Goal: Ask a question

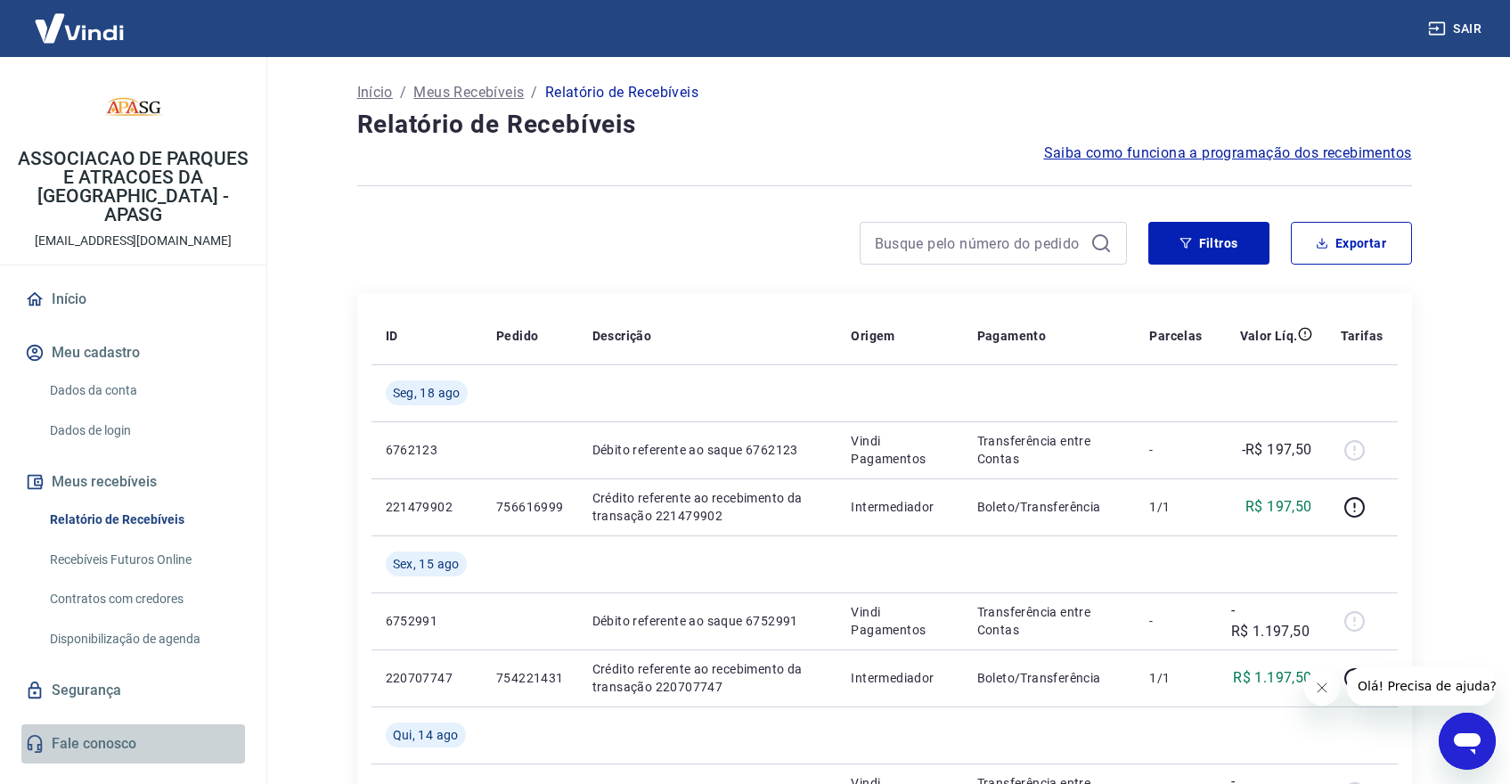
click at [46, 724] on link "Fale conosco" at bounding box center [133, 743] width 224 height 39
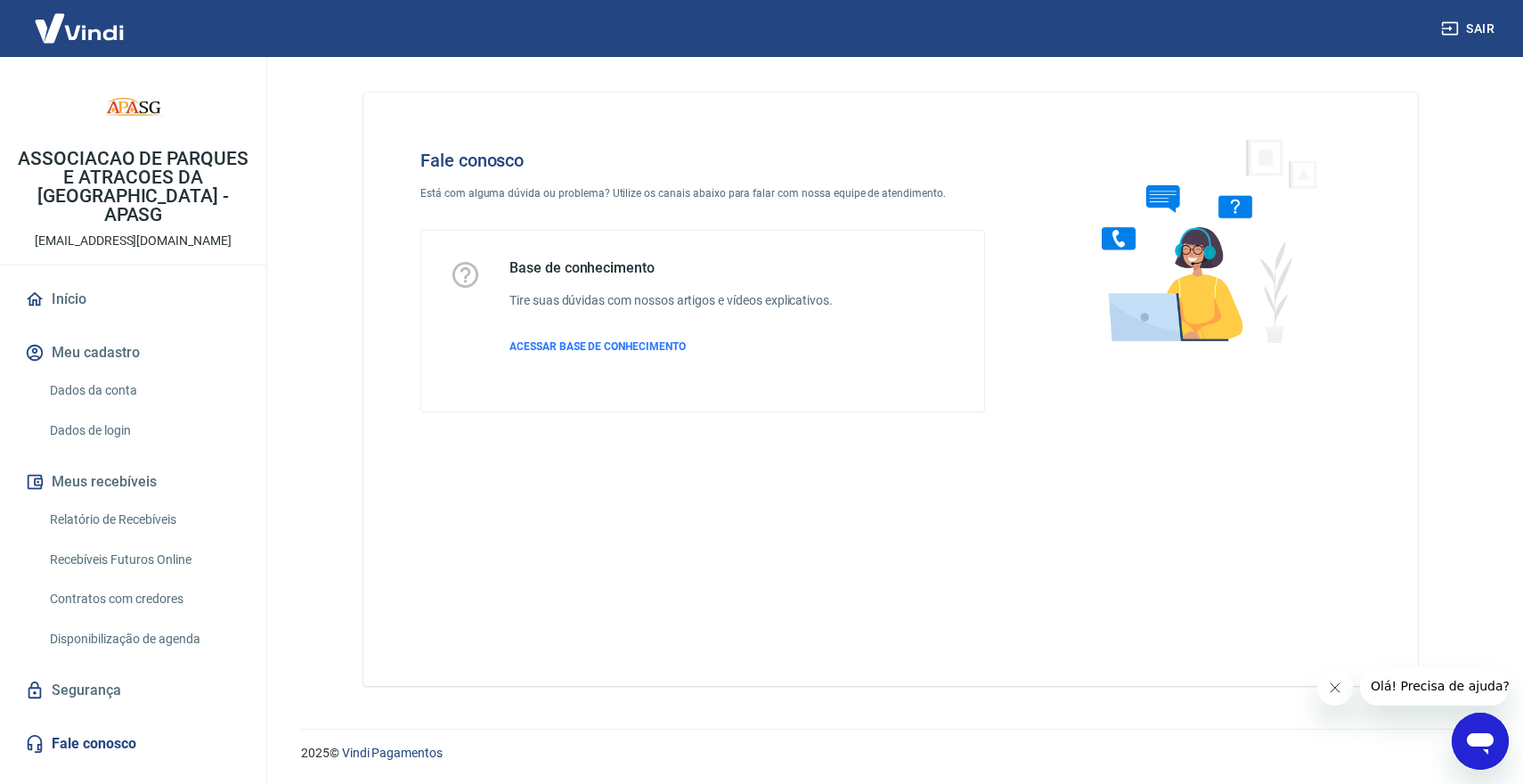
click at [1425, 680] on span "Olá! Precisa de ajuda?" at bounding box center [1440, 686] width 139 height 14
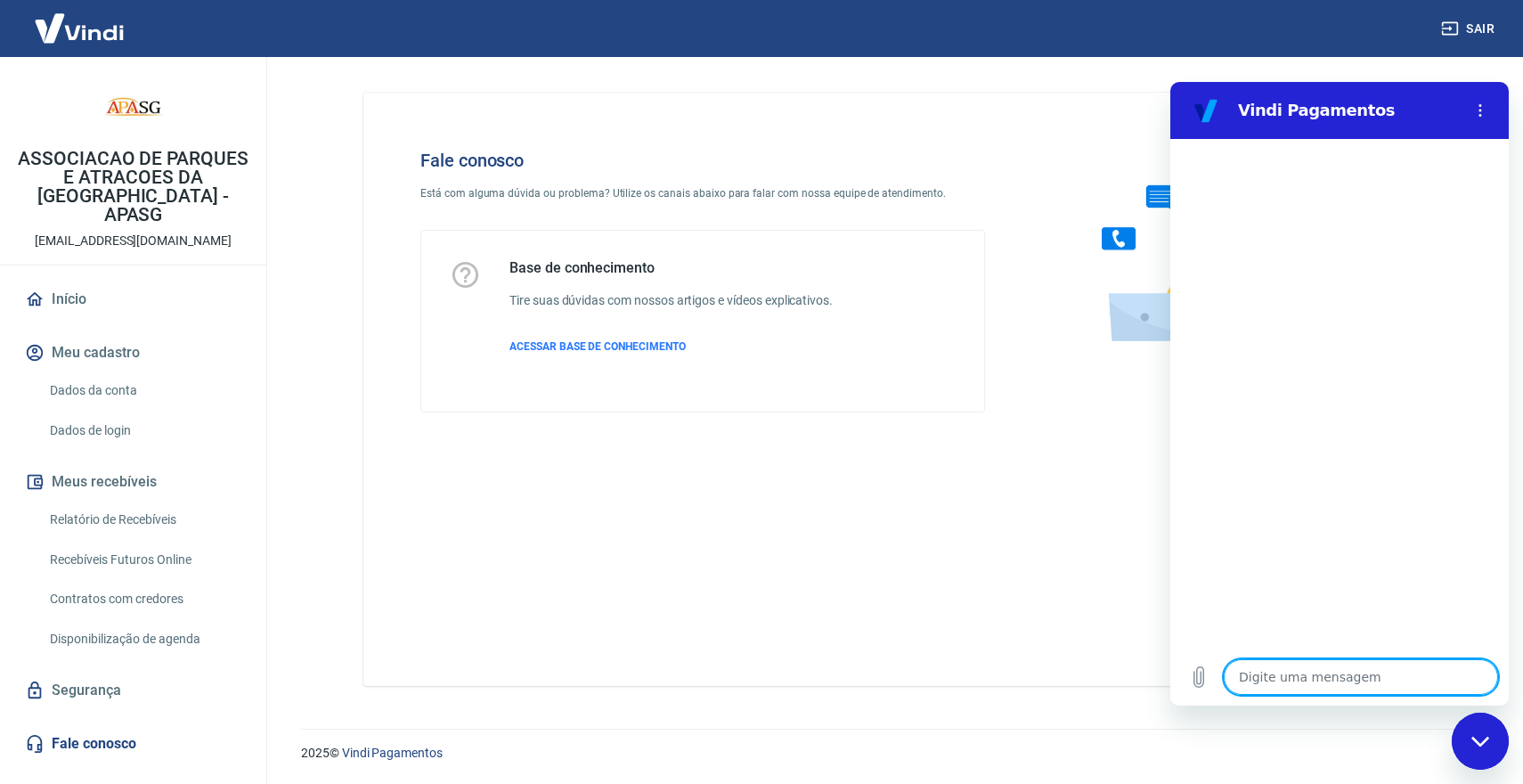
click at [1312, 669] on textarea at bounding box center [1361, 677] width 274 height 36
type textarea "n"
type textarea "x"
type textarea "na"
type textarea "x"
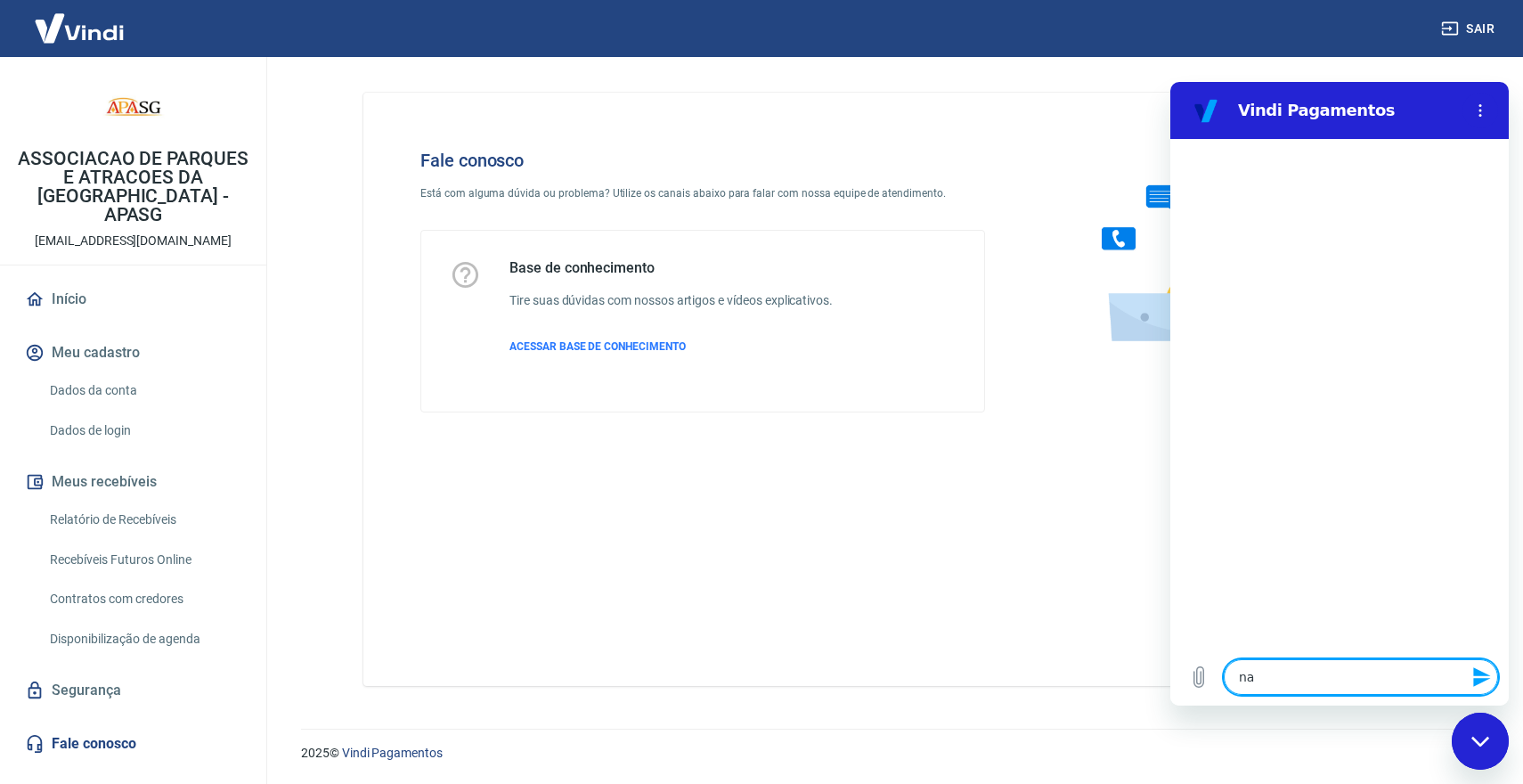
type textarea "nao"
type textarea "x"
type textarea "nao"
type textarea "x"
type textarea "nao c"
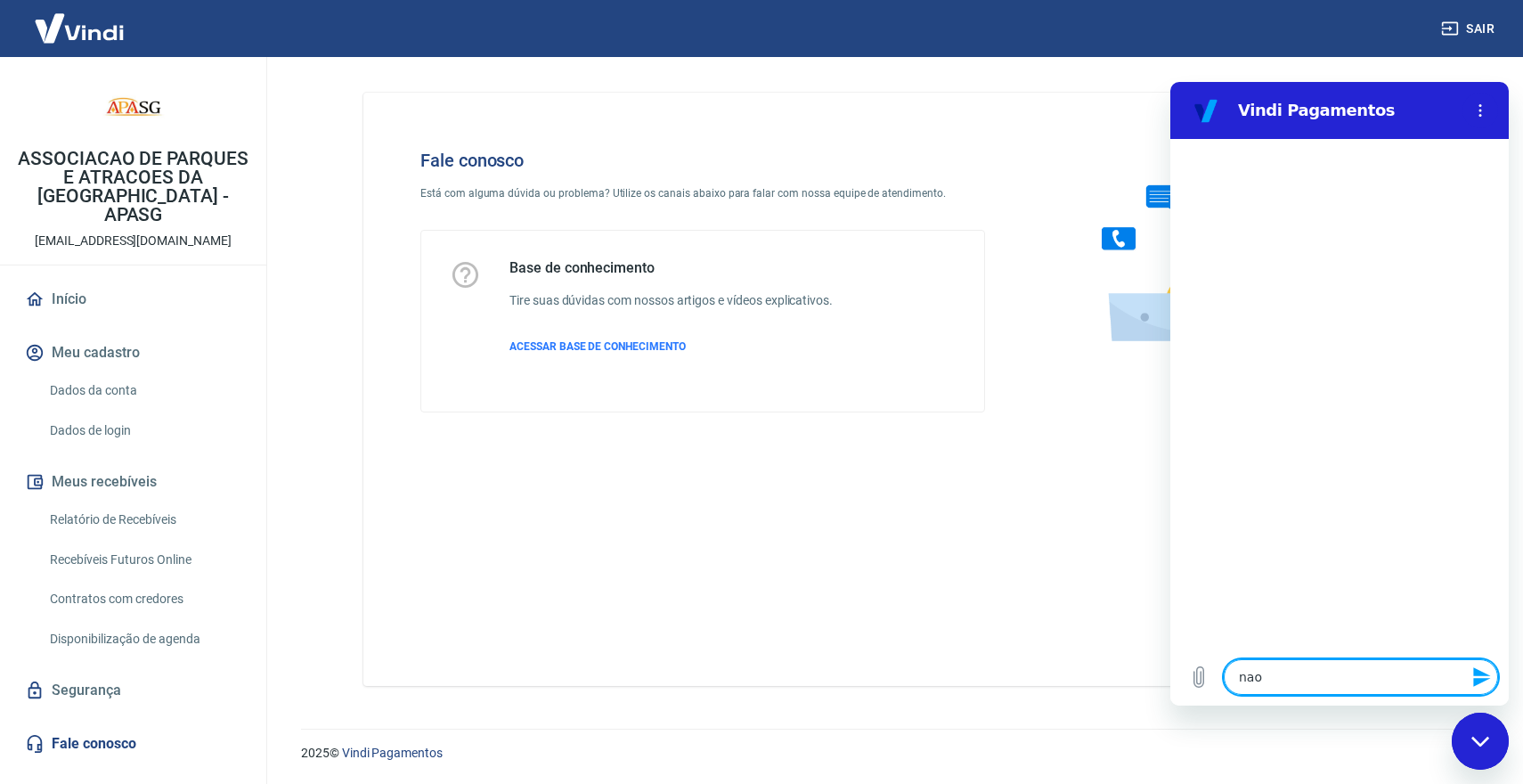
type textarea "x"
type textarea "nao co"
type textarea "x"
type textarea "nao con"
type textarea "x"
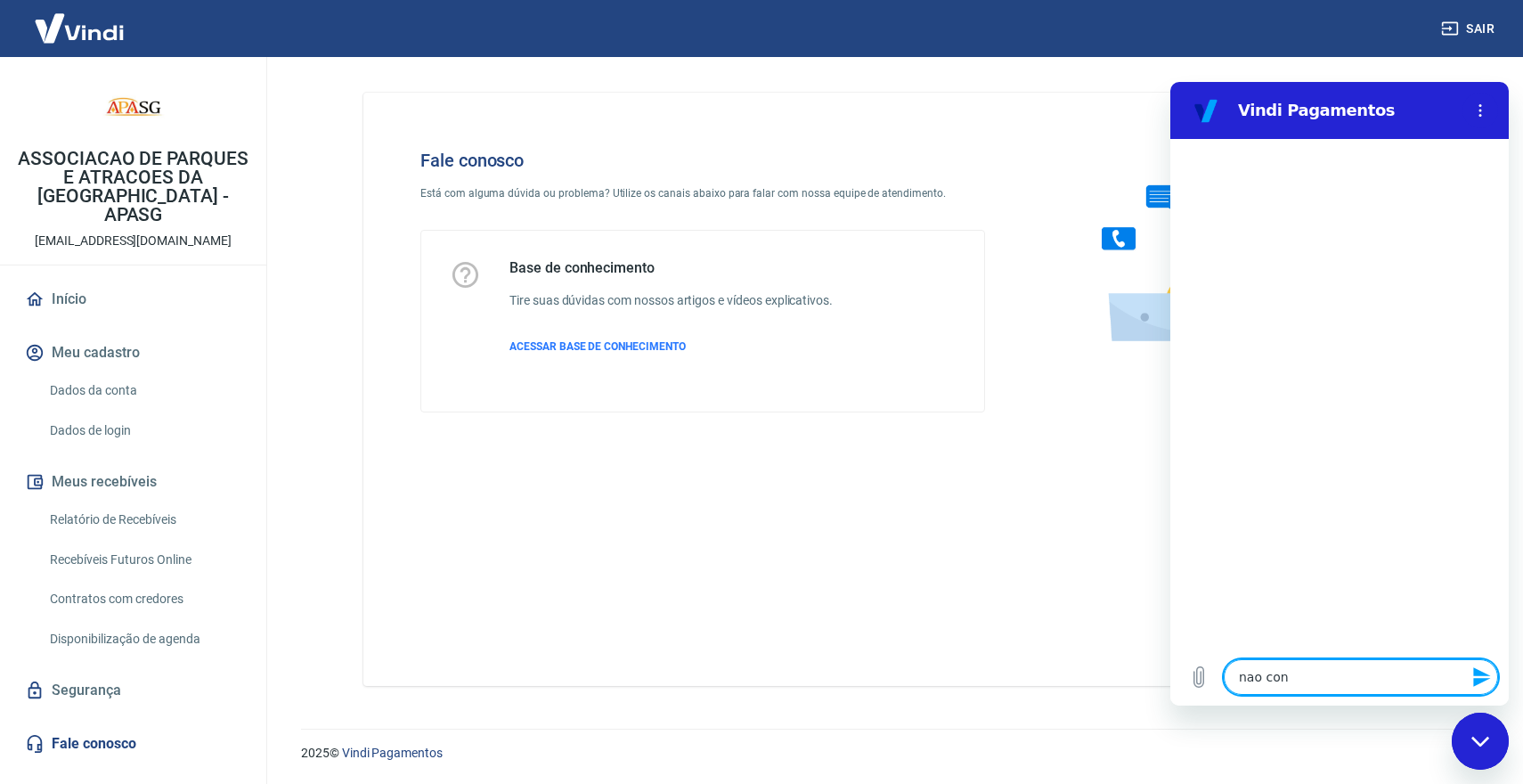
type textarea "nao cons"
type textarea "x"
type textarea "nao consi"
type textarea "x"
type textarea "nao consig"
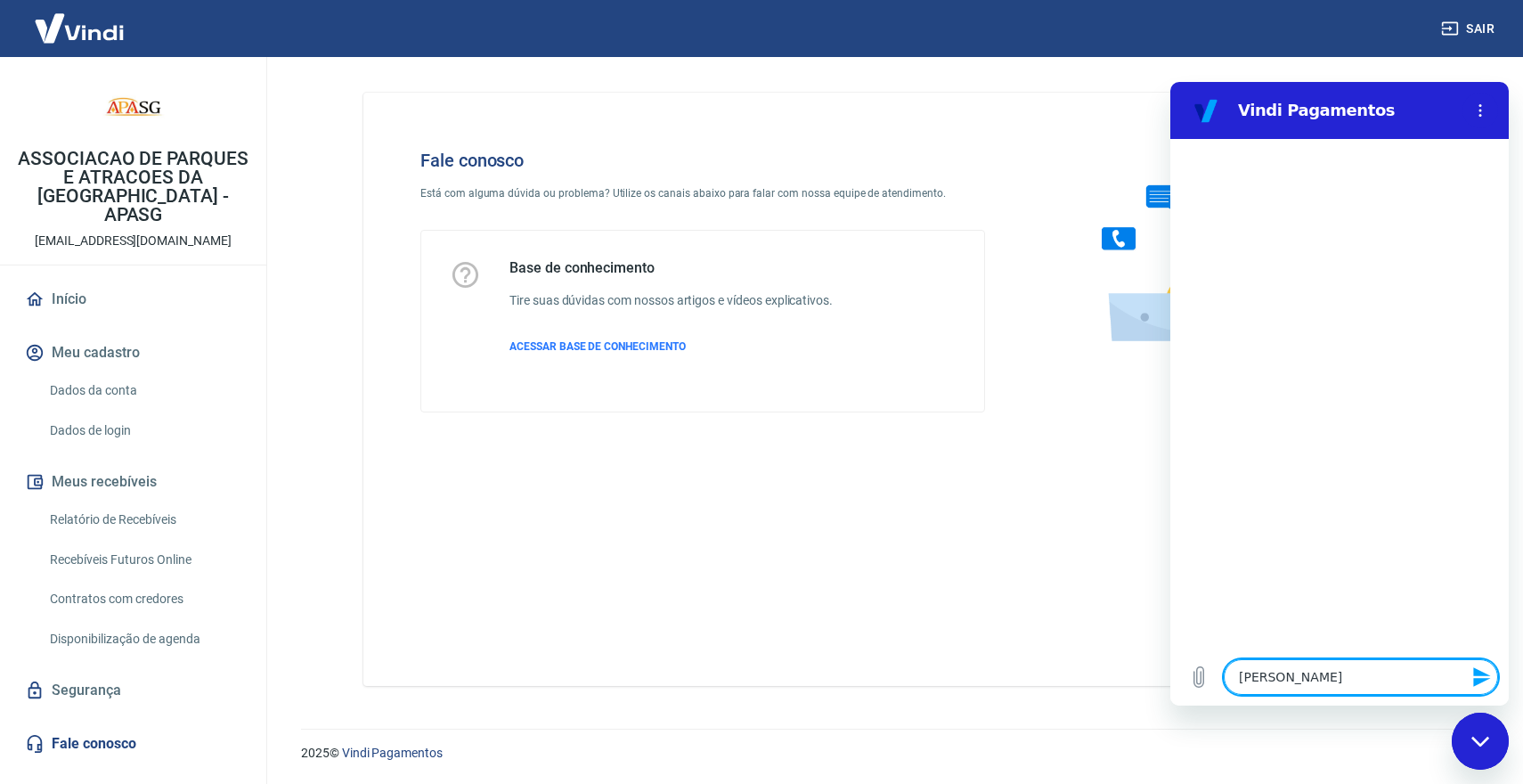
type textarea "x"
type textarea "nao consigo"
type textarea "x"
type textarea "nao consigo"
type textarea "x"
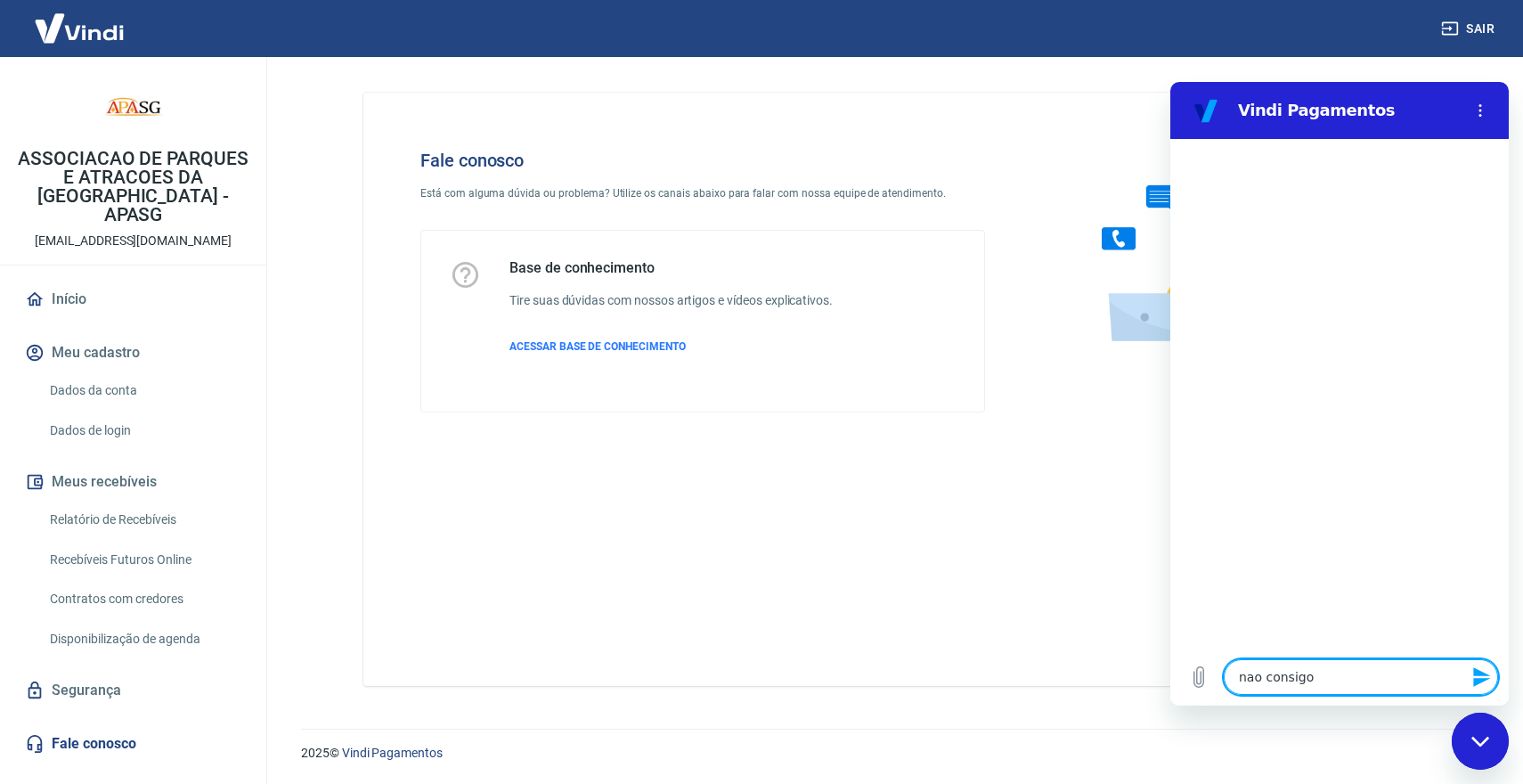
type textarea "nao consigo a"
type textarea "x"
type textarea "nao consigo ac"
type textarea "x"
type textarea "nao consigo ace"
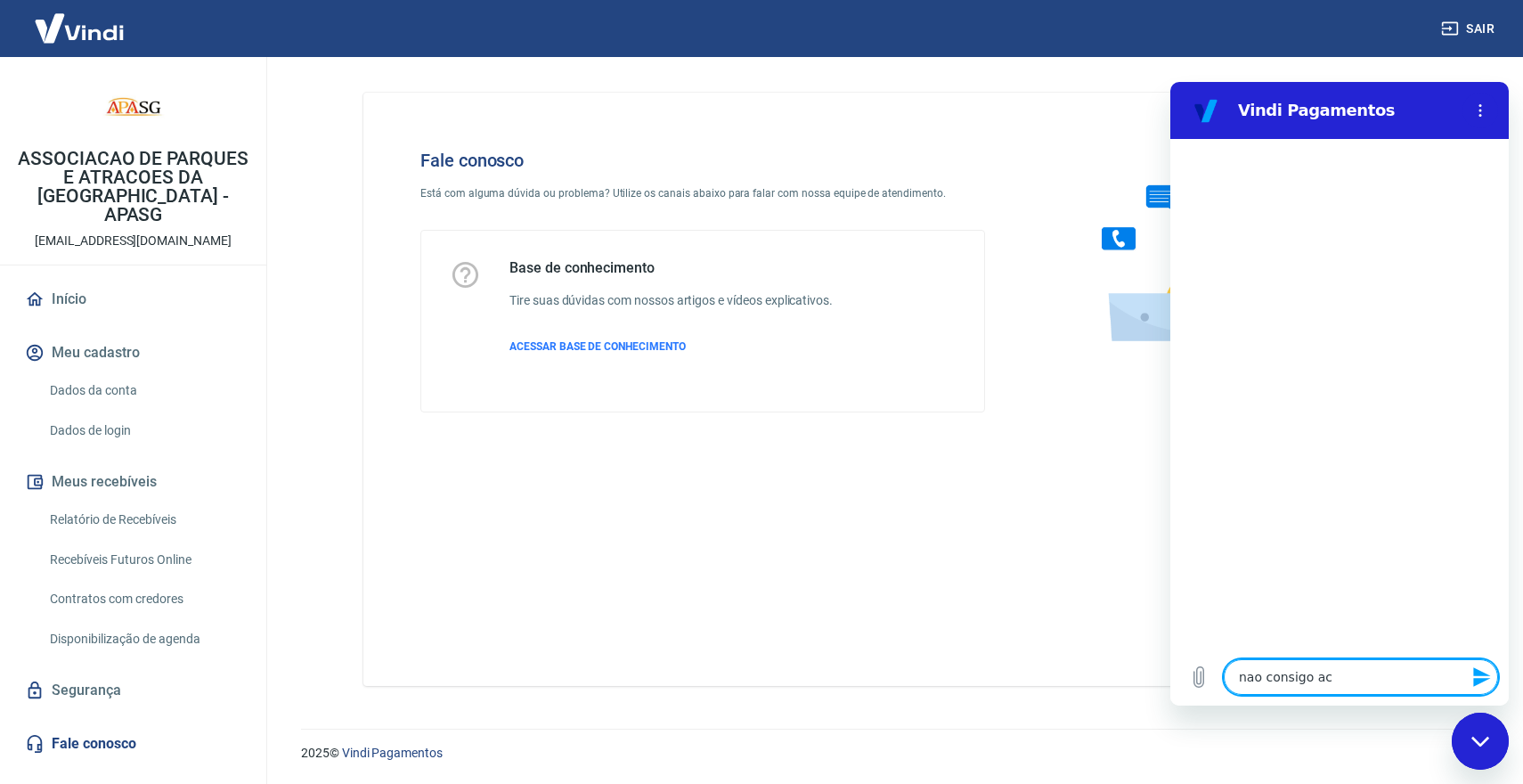
type textarea "x"
type textarea "nao consigo aces"
type textarea "x"
type textarea "nao consigo acess"
type textarea "x"
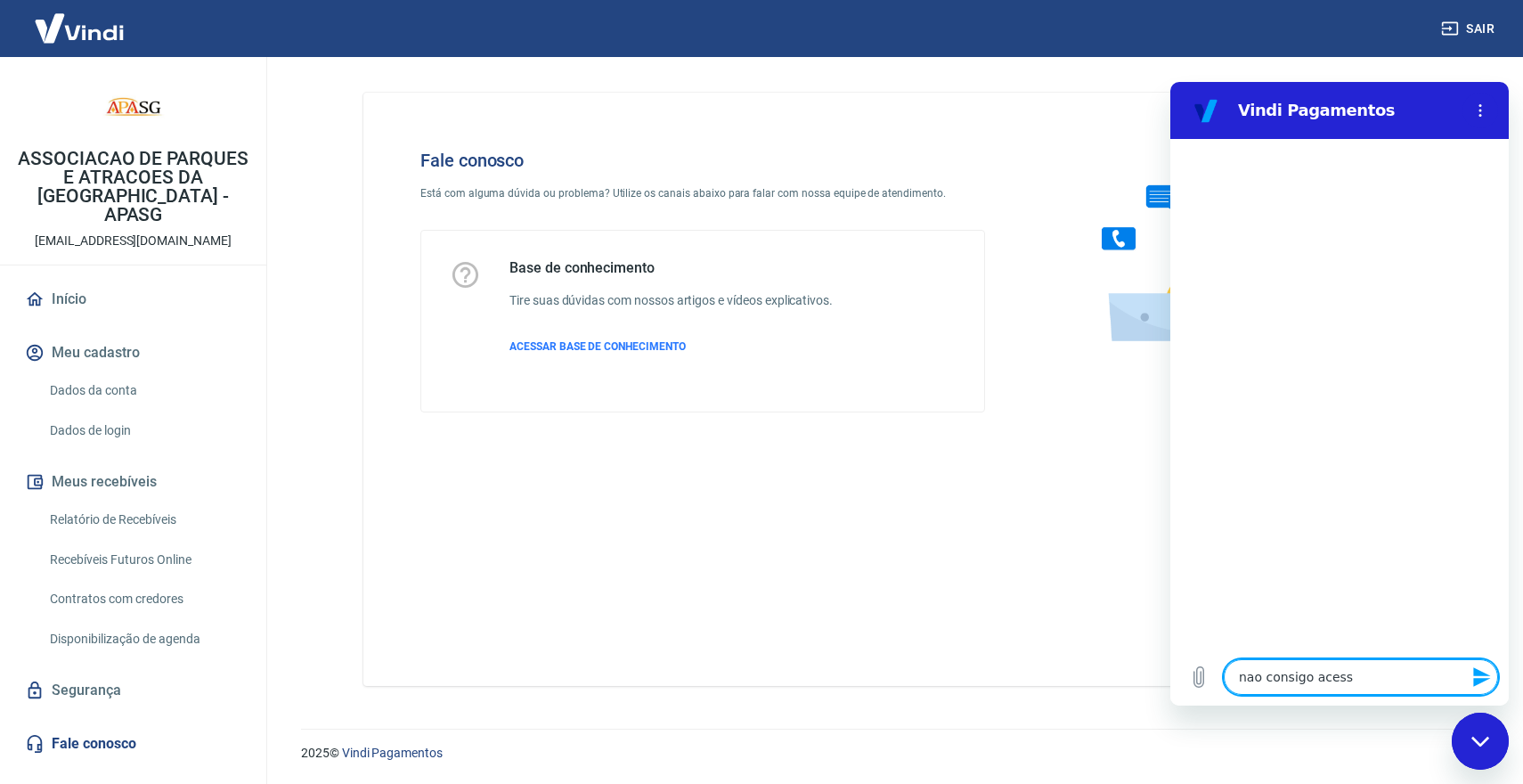
type textarea "nao consigo acessa"
type textarea "x"
type textarea "nao consigo acessar"
type textarea "x"
type textarea "nao consigo acessar"
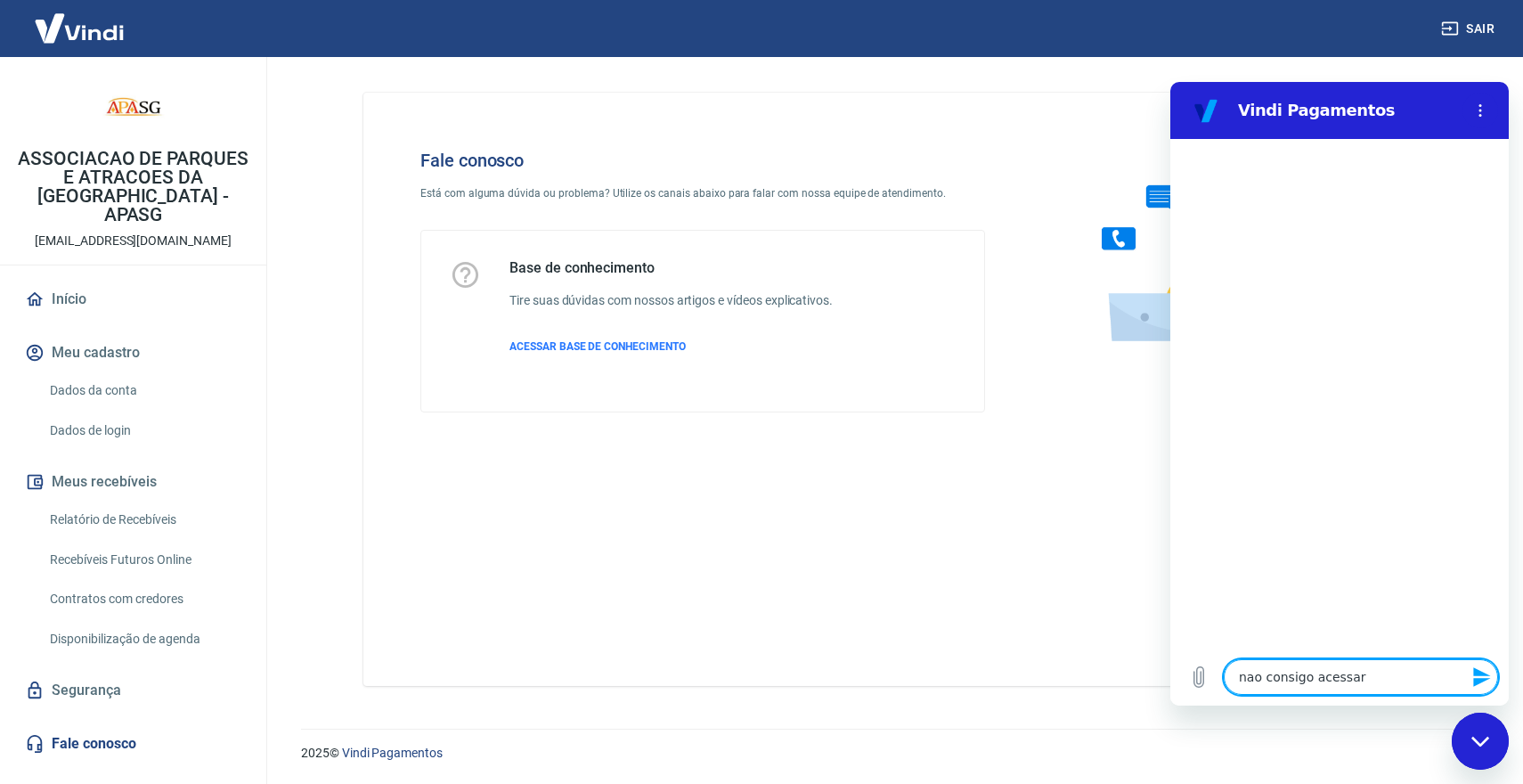
type textarea "x"
type textarea "nao consigo acessar v"
type textarea "x"
type textarea "nao consigo acessar vi"
type textarea "x"
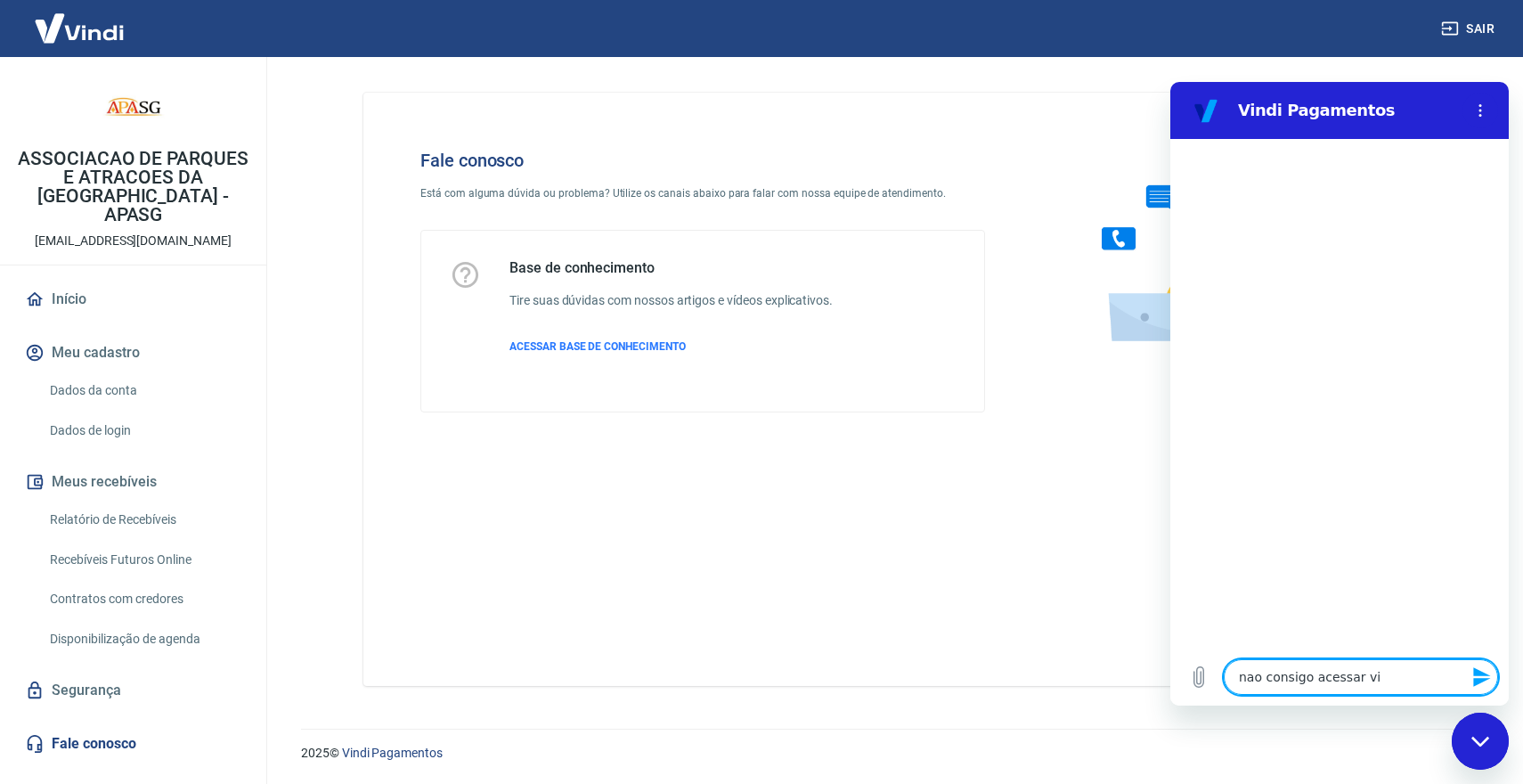
type textarea "nao consigo acessar vin"
type textarea "x"
type textarea "nao consigo acessar vind"
type textarea "x"
type textarea "nao consigo acessar vindi"
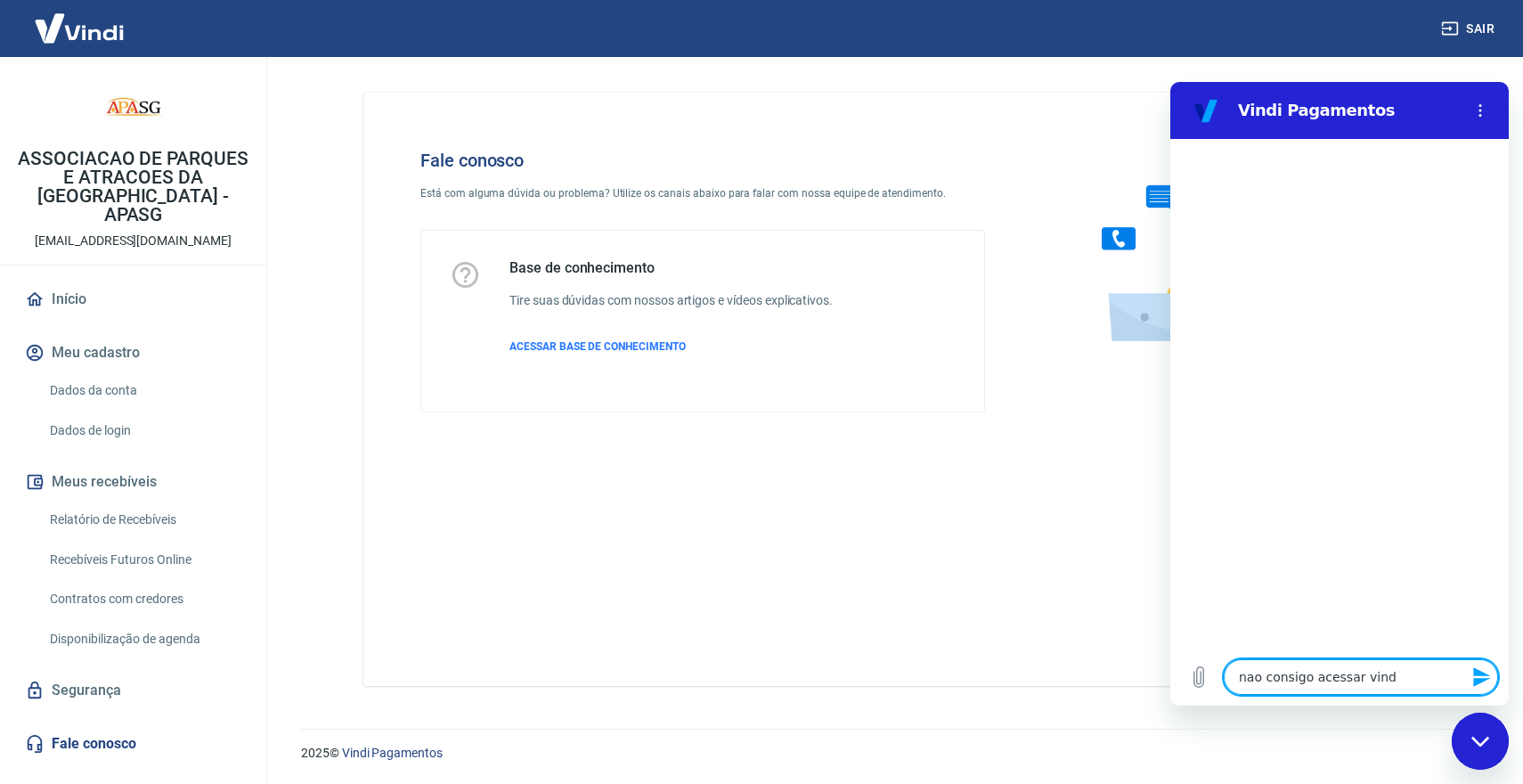
type textarea "x"
type textarea "nao consigo acessar vindi"
type textarea "x"
type textarea "nao consigo acessar vindi r"
type textarea "x"
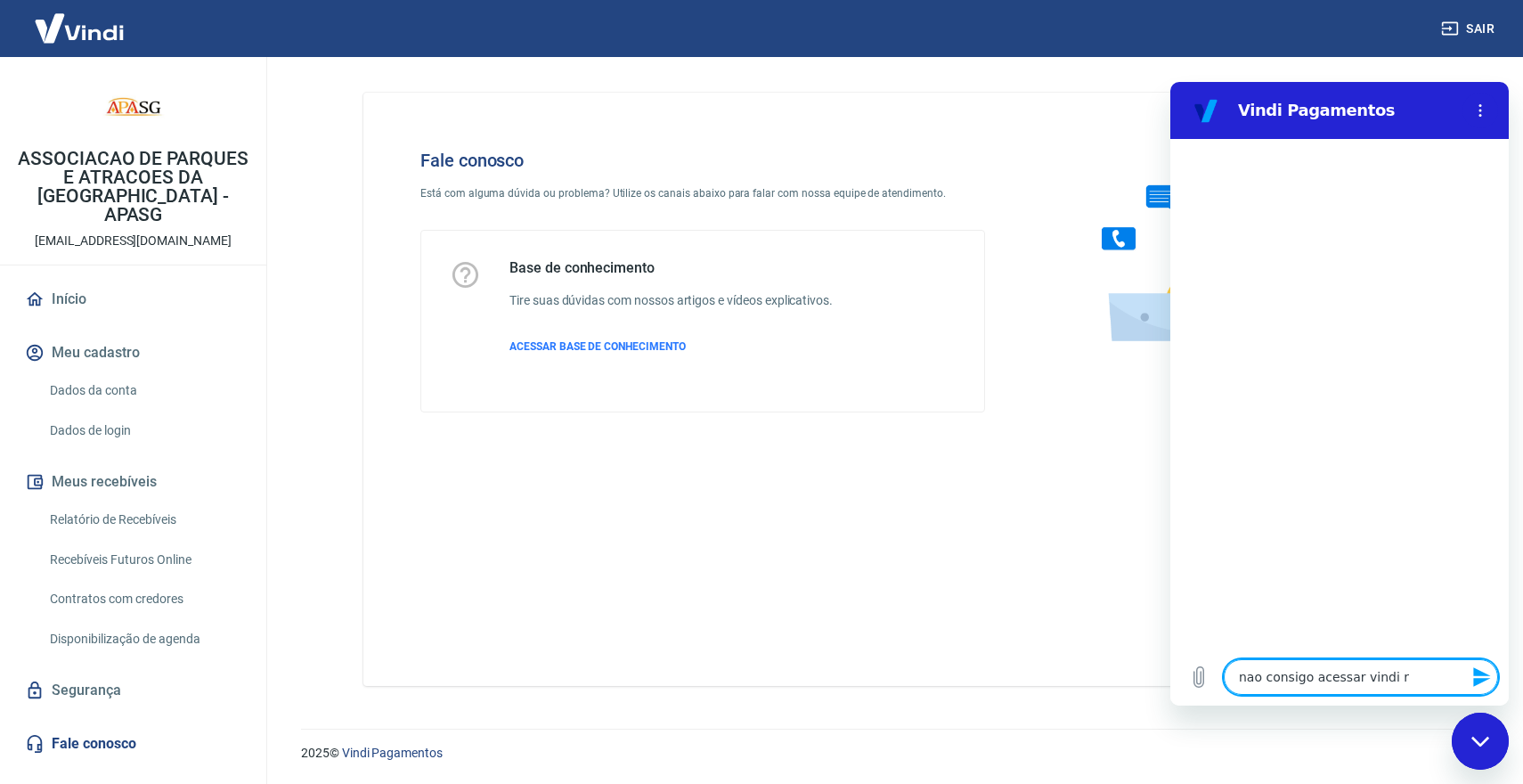
type textarea "nao consigo acessar vindi re"
type textarea "x"
type textarea "nao consigo acessar vindi rec"
type textarea "x"
type textarea "nao consigo acessar vindi reco"
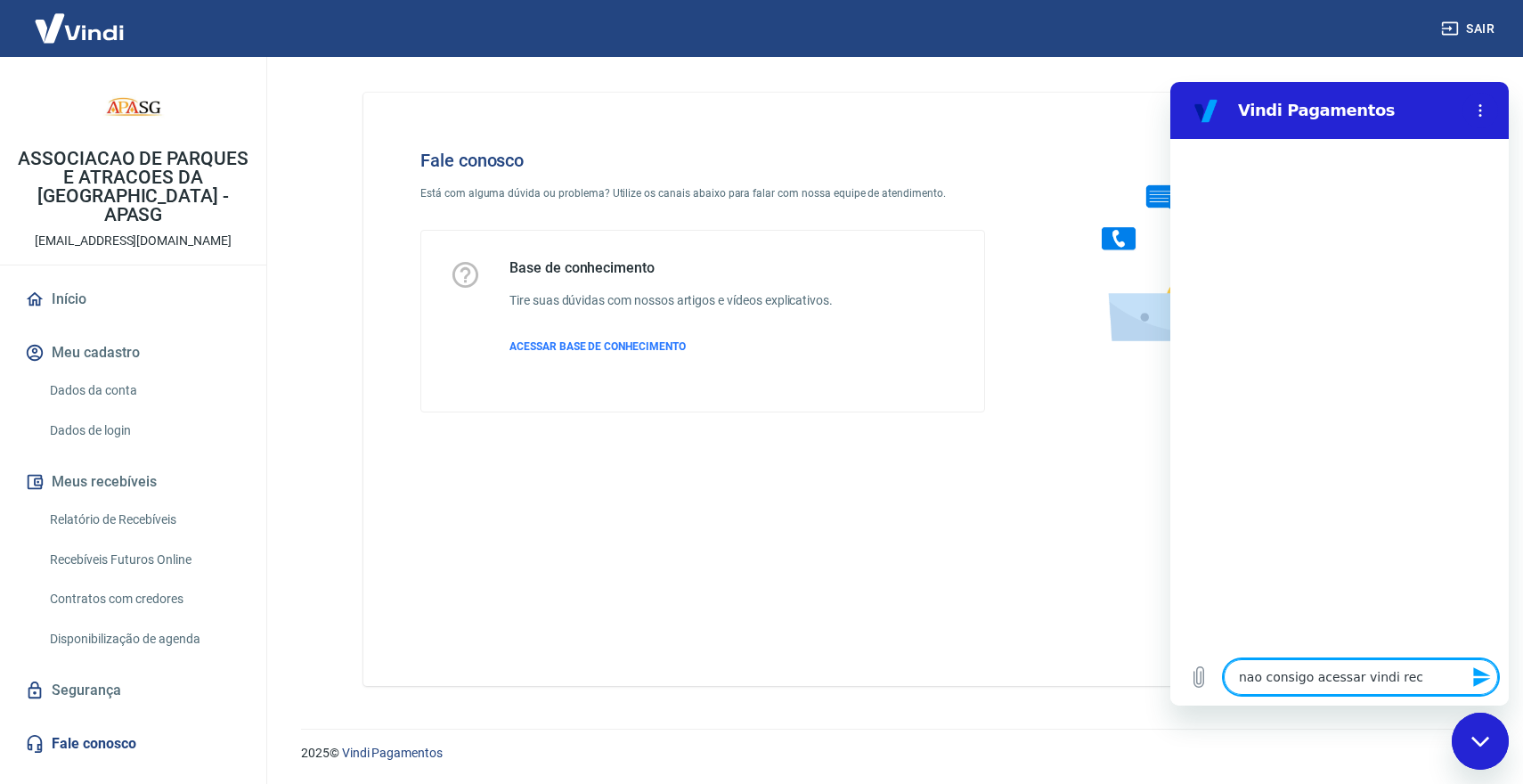
type textarea "x"
type textarea "nao consigo acessar vindi recor"
type textarea "x"
type textarea "nao consigo acessar vindi recorr"
type textarea "x"
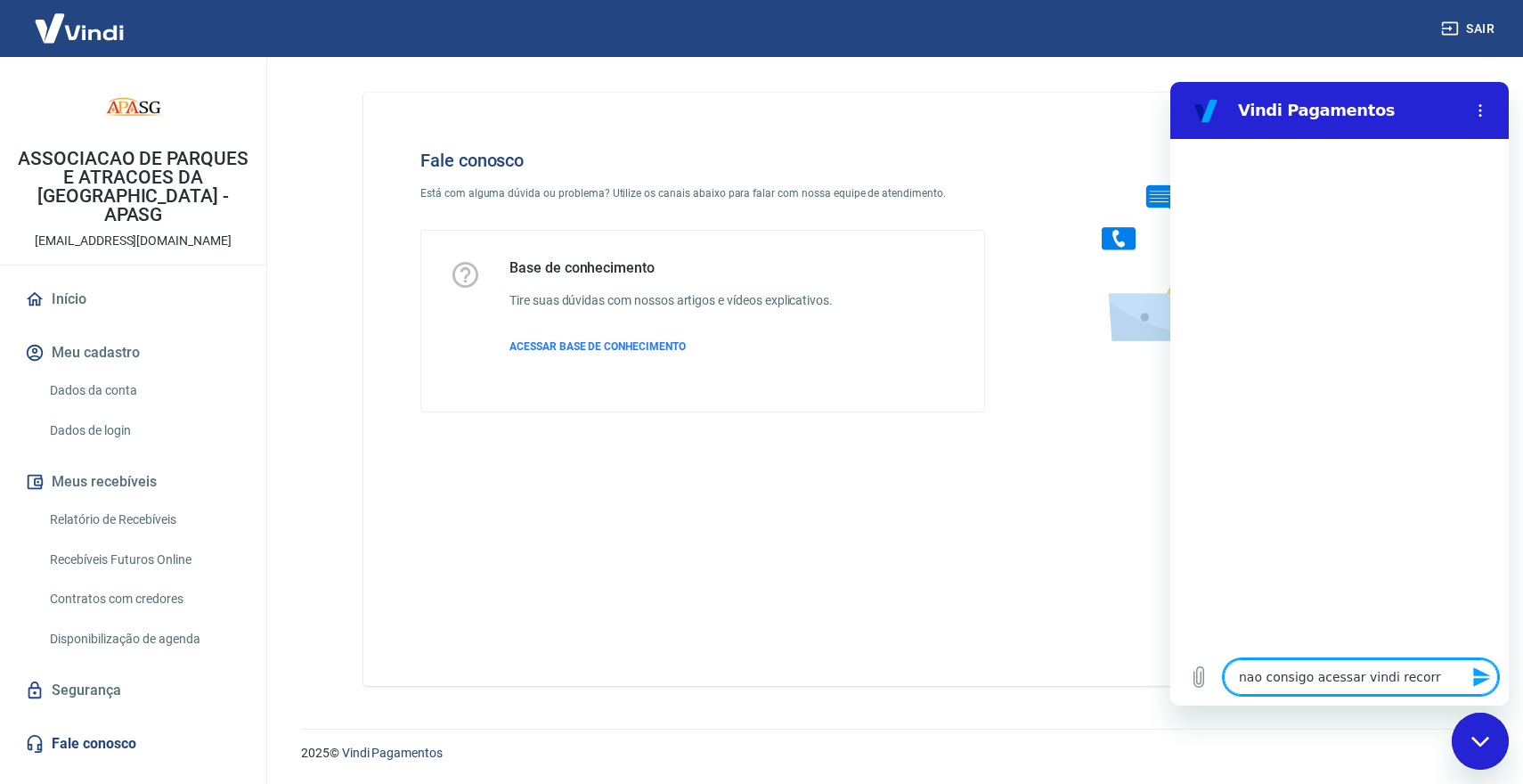
type textarea "nao consigo acessar vindi recorre"
type textarea "x"
type textarea "nao consigo acessar vindi recorren"
type textarea "x"
type textarea "nao consigo acessar vindi recorrenc"
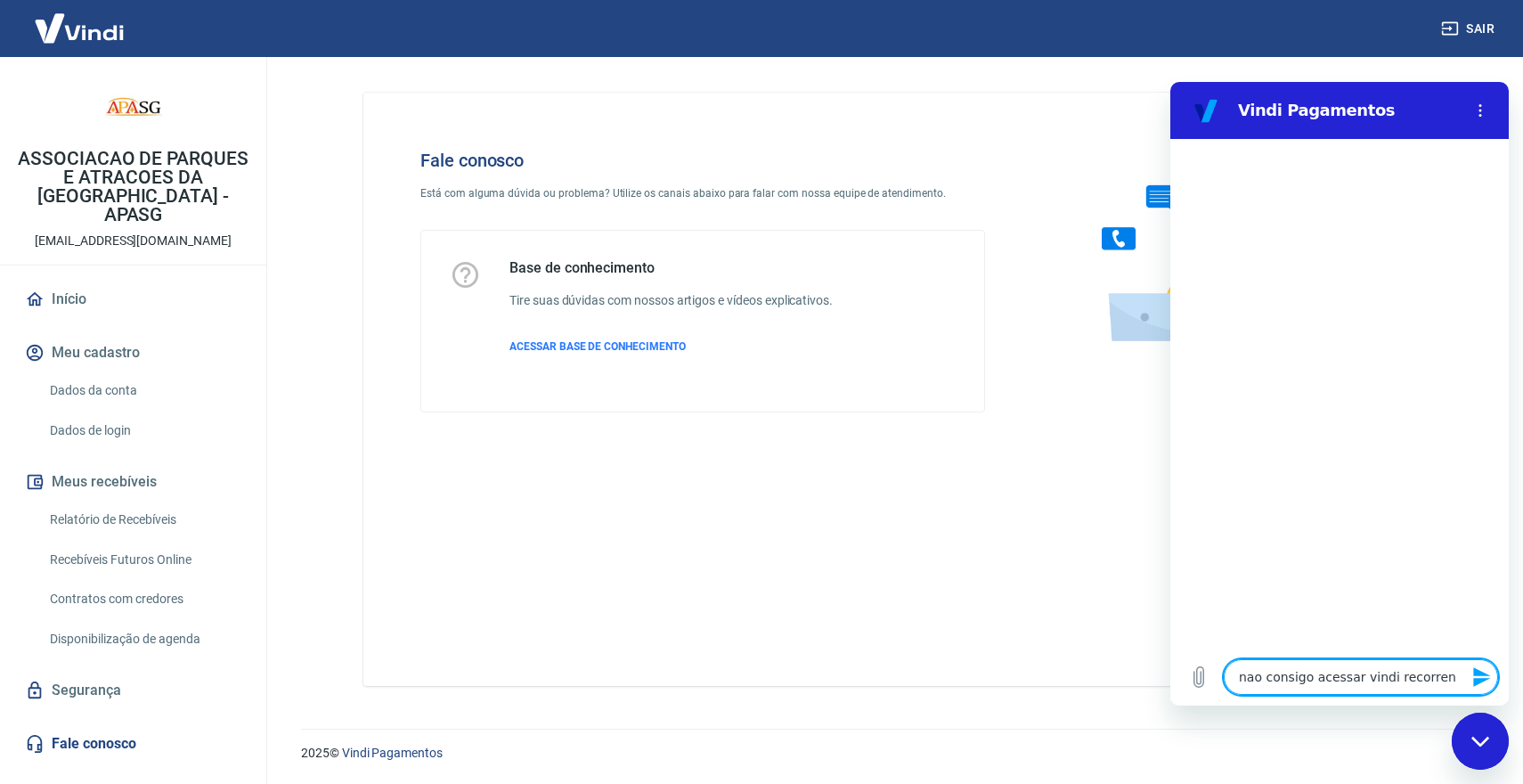
type textarea "x"
type textarea "nao consigo acessar vindi recorrenci"
type textarea "x"
type textarea "nao consigo acessar vindi recorrencia"
type textarea "x"
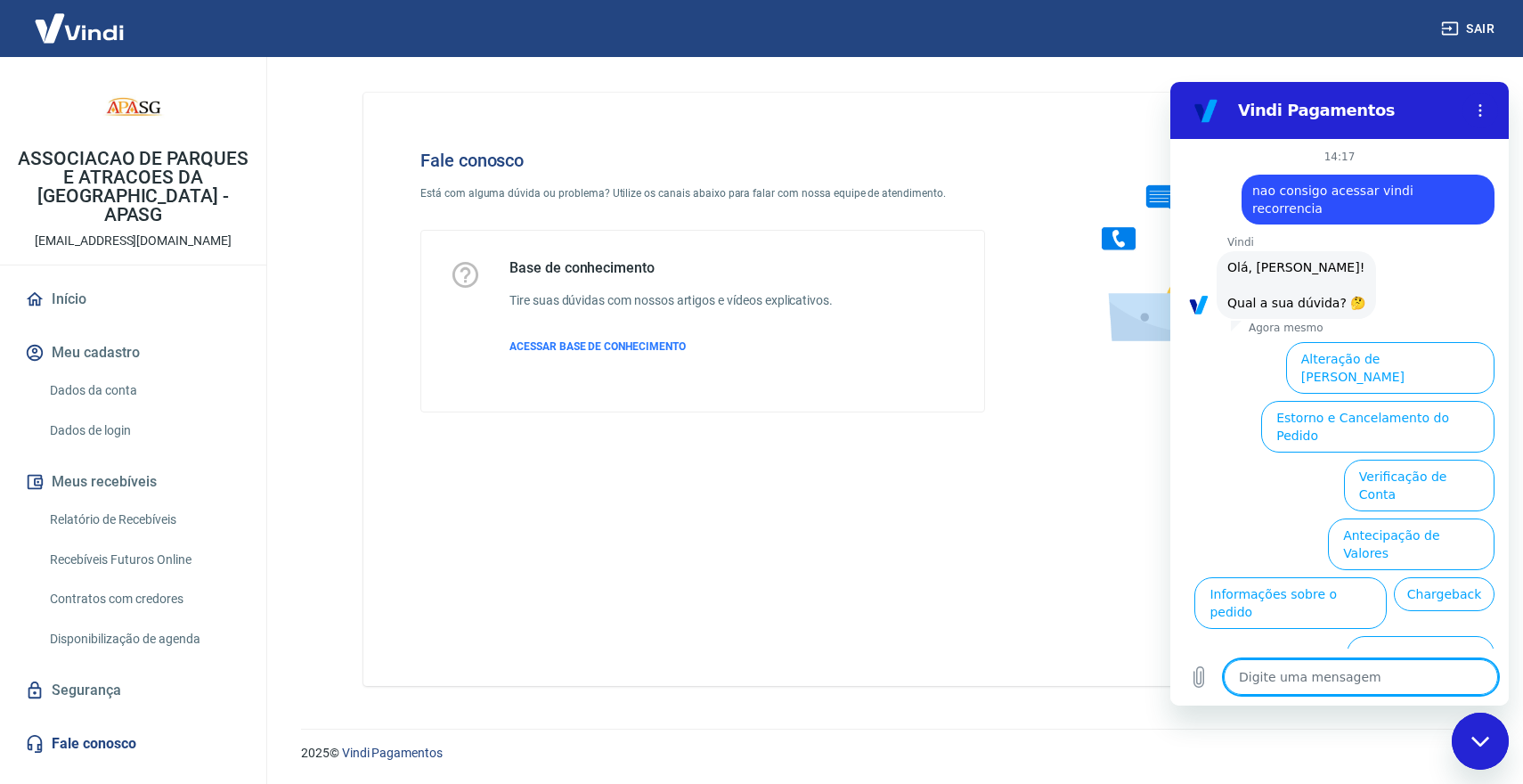
scroll to position [60, 0]
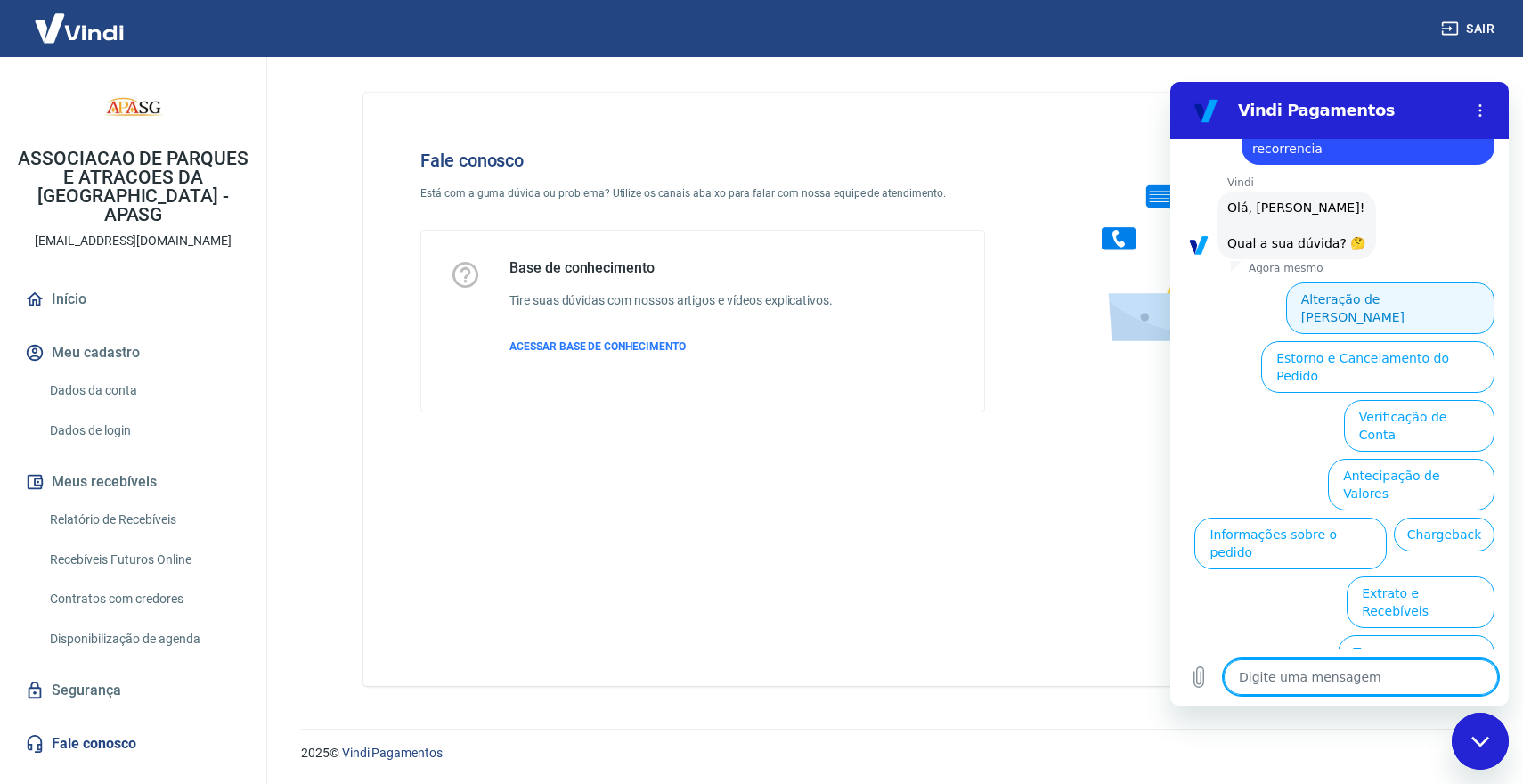
click at [1400, 296] on button "Alteração de Dados Cadastrais" at bounding box center [1390, 308] width 208 height 52
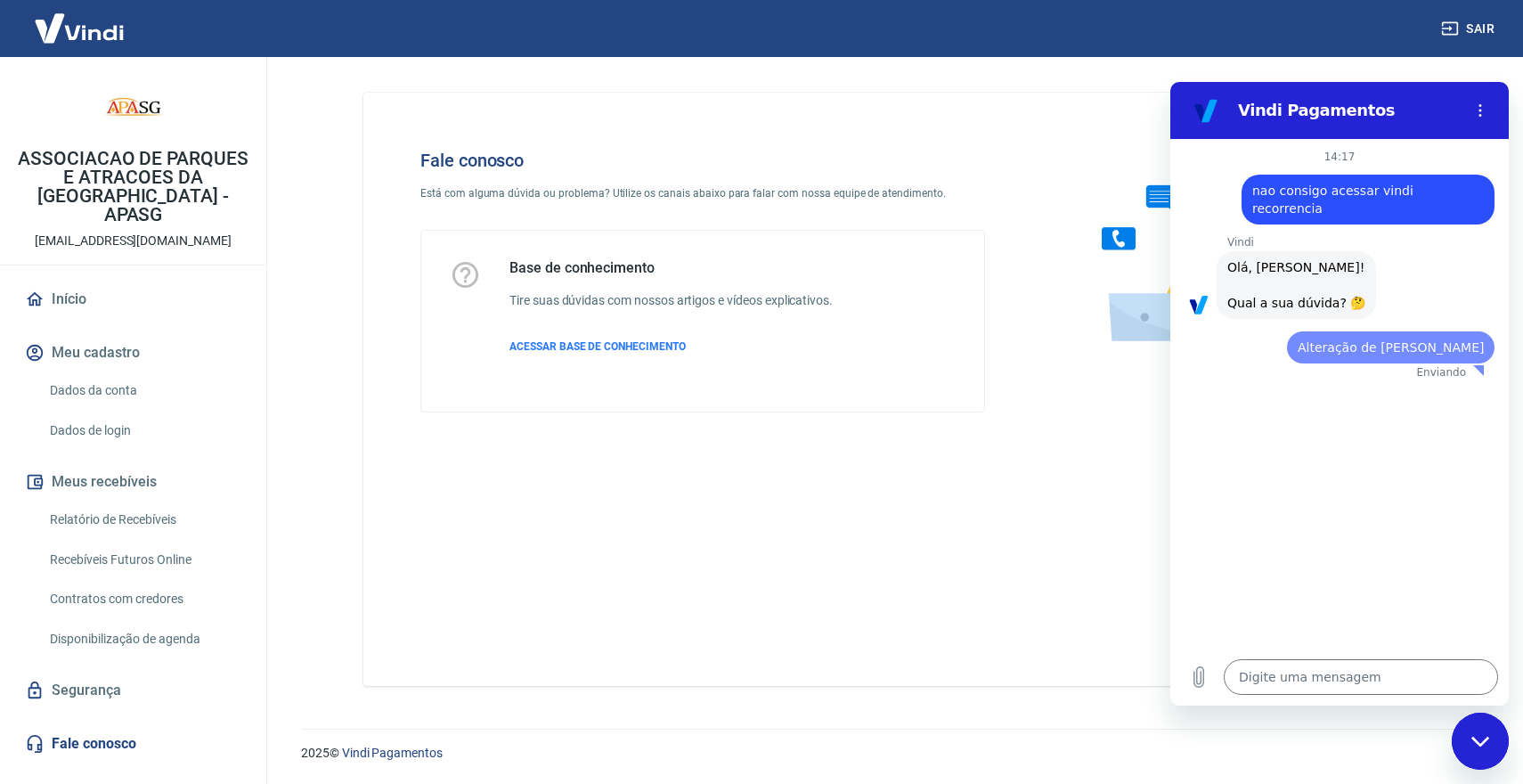
scroll to position [0, 0]
type textarea "x"
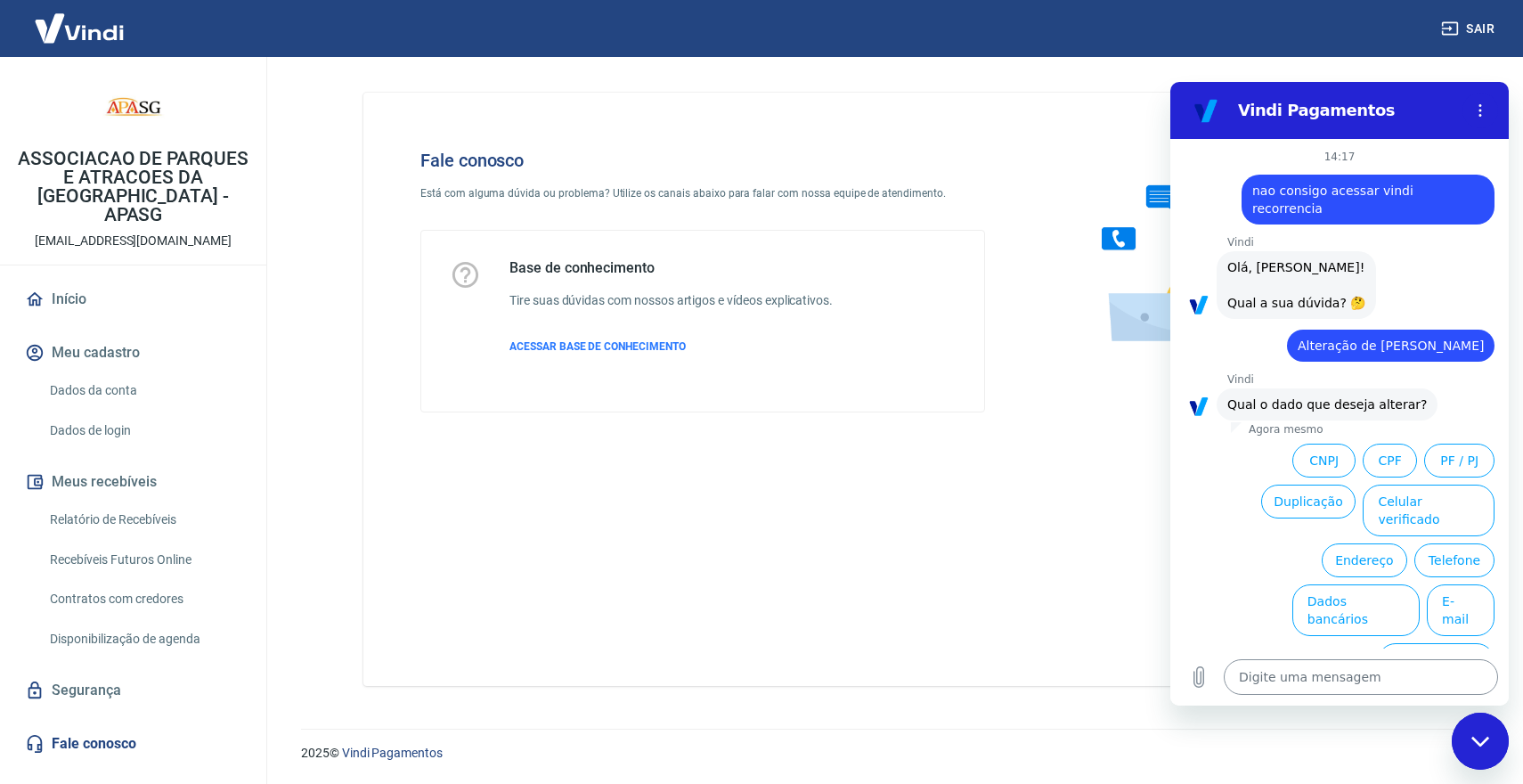
click at [1289, 676] on textarea at bounding box center [1361, 677] width 274 height 36
type textarea "f"
type textarea "x"
type textarea "fa"
type textarea "x"
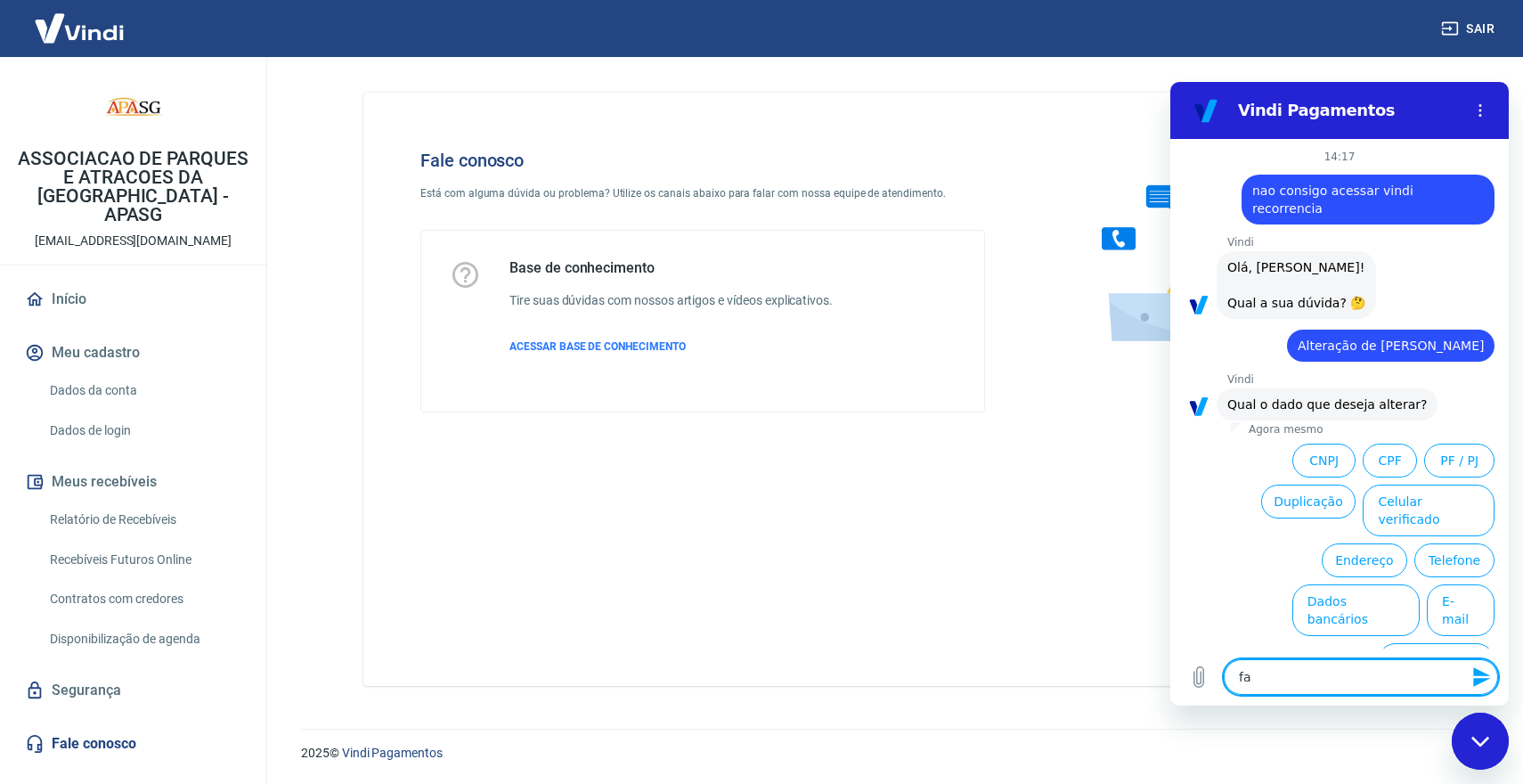
type textarea "fal"
type textarea "x"
type textarea "fala"
type textarea "x"
type textarea "falar"
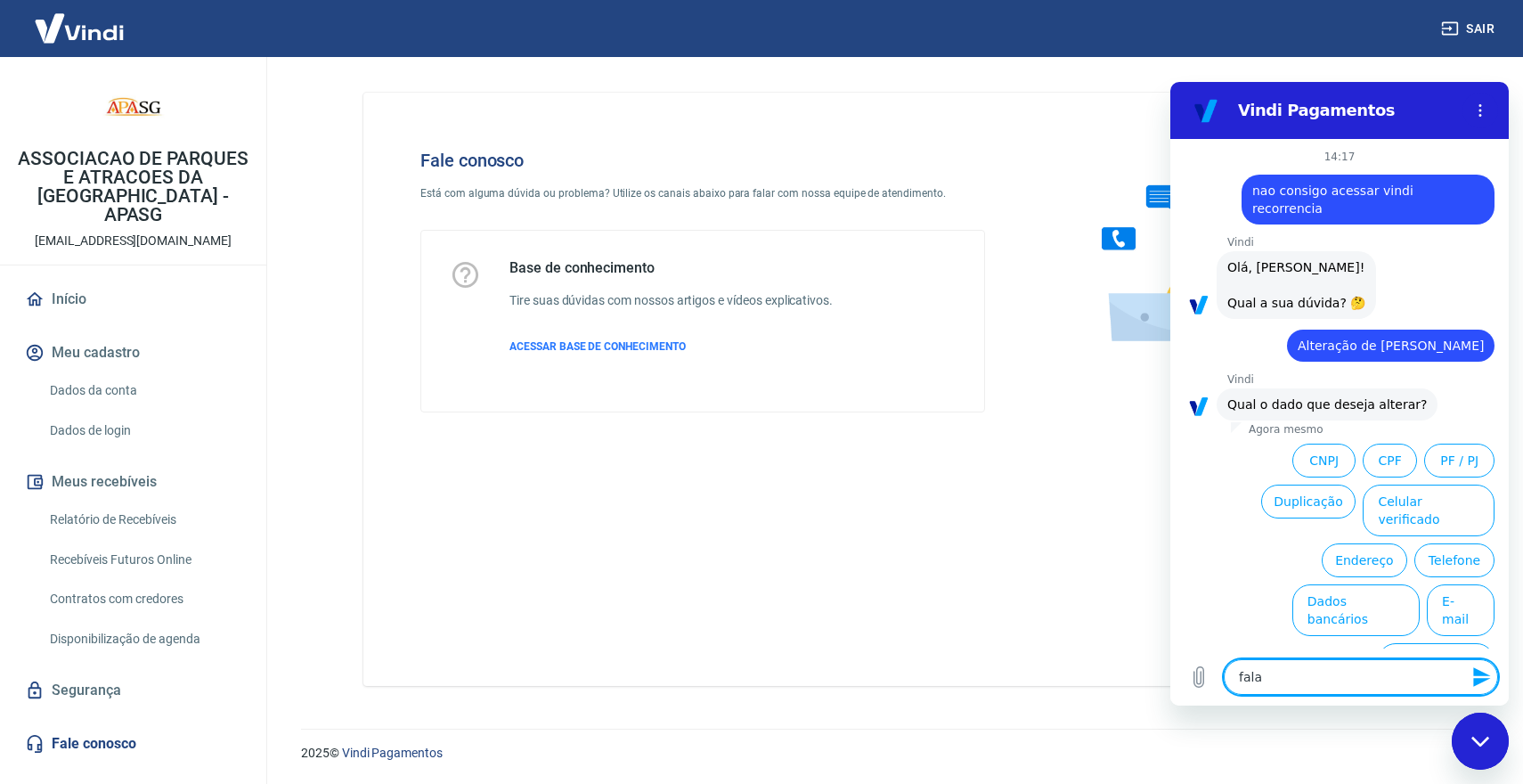
type textarea "x"
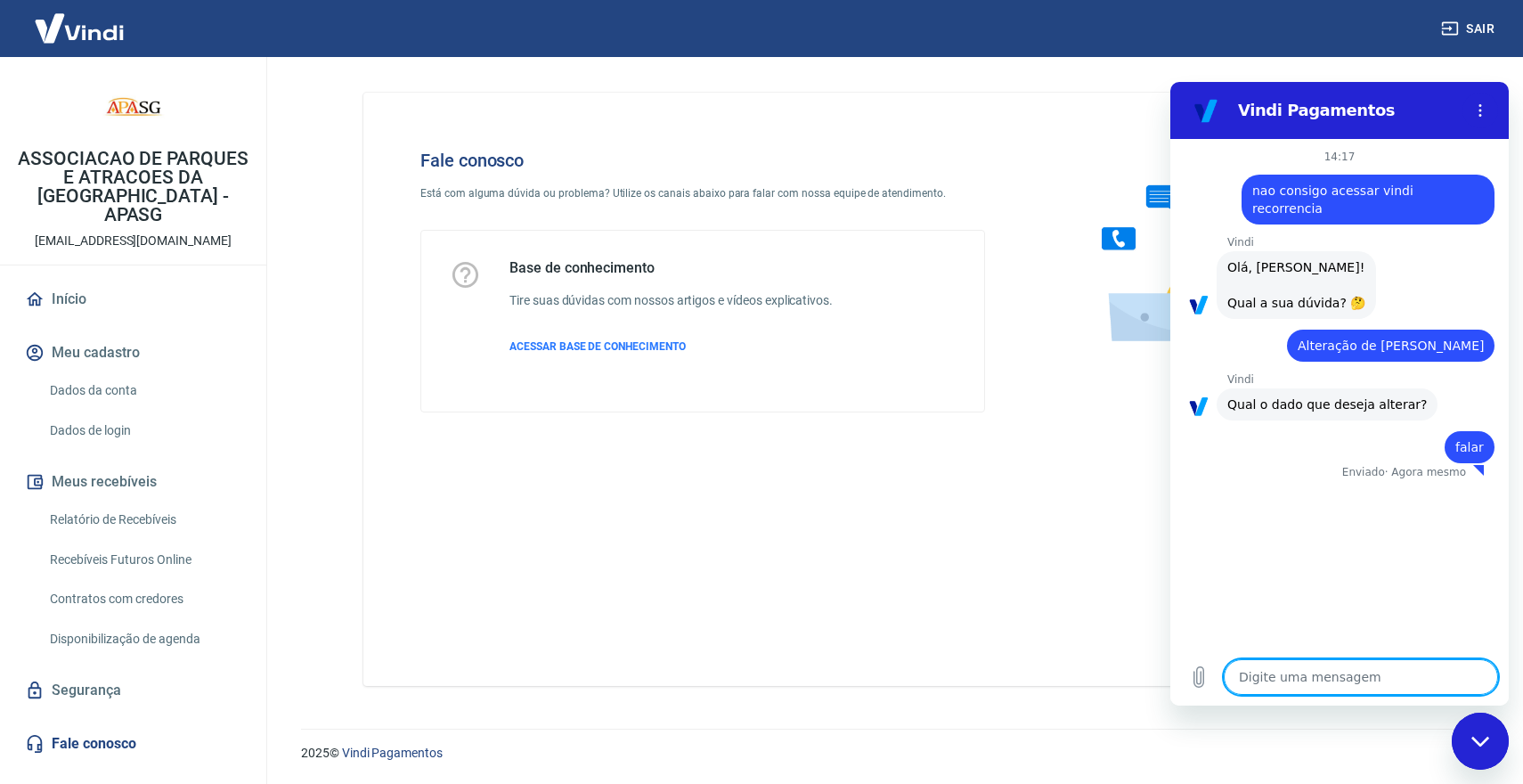
type textarea "x"
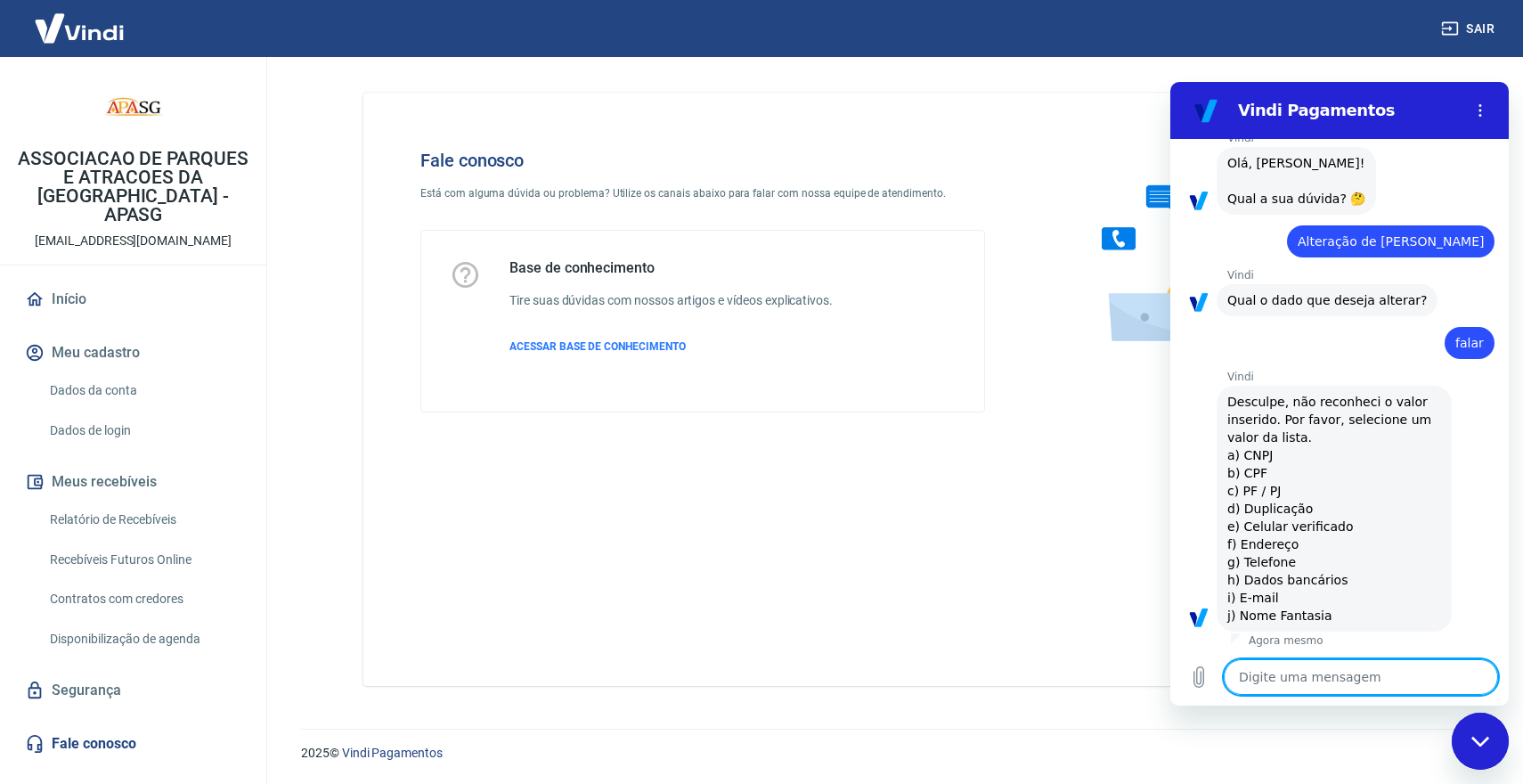
scroll to position [108, 0]
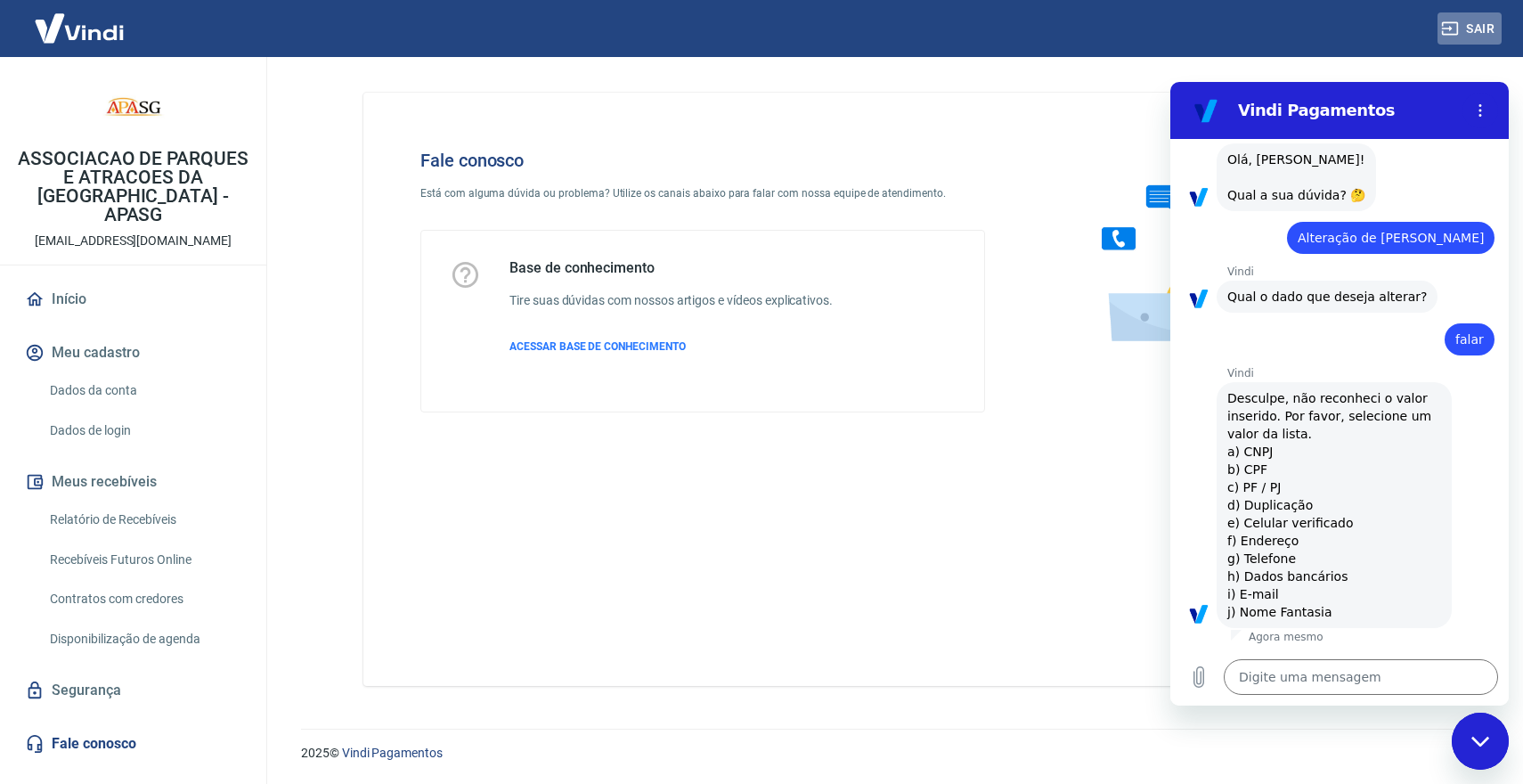
click at [1487, 37] on button "Sair" at bounding box center [1470, 28] width 64 height 33
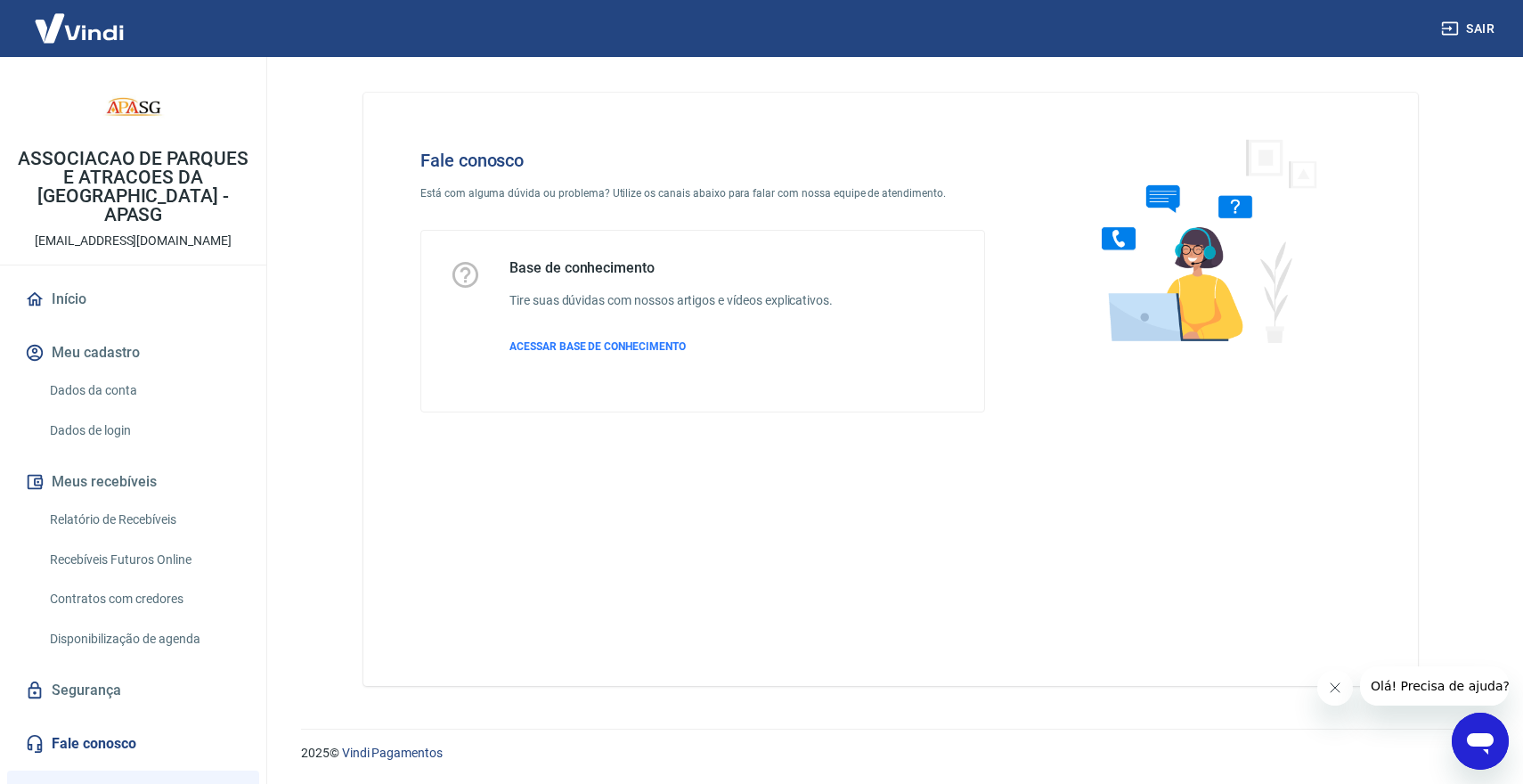
scroll to position [112, 0]
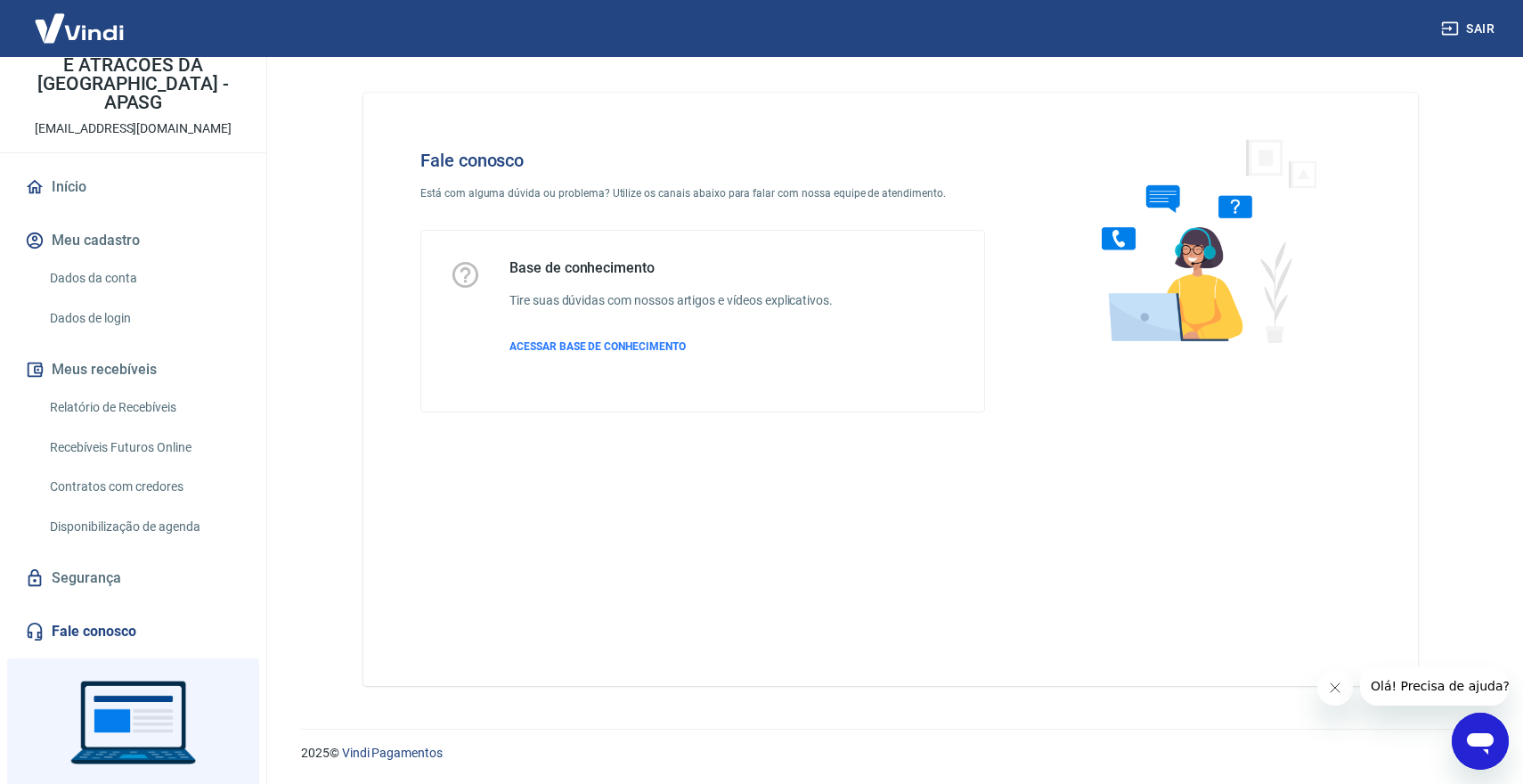
click at [86, 612] on link "Fale conosco" at bounding box center [133, 631] width 224 height 39
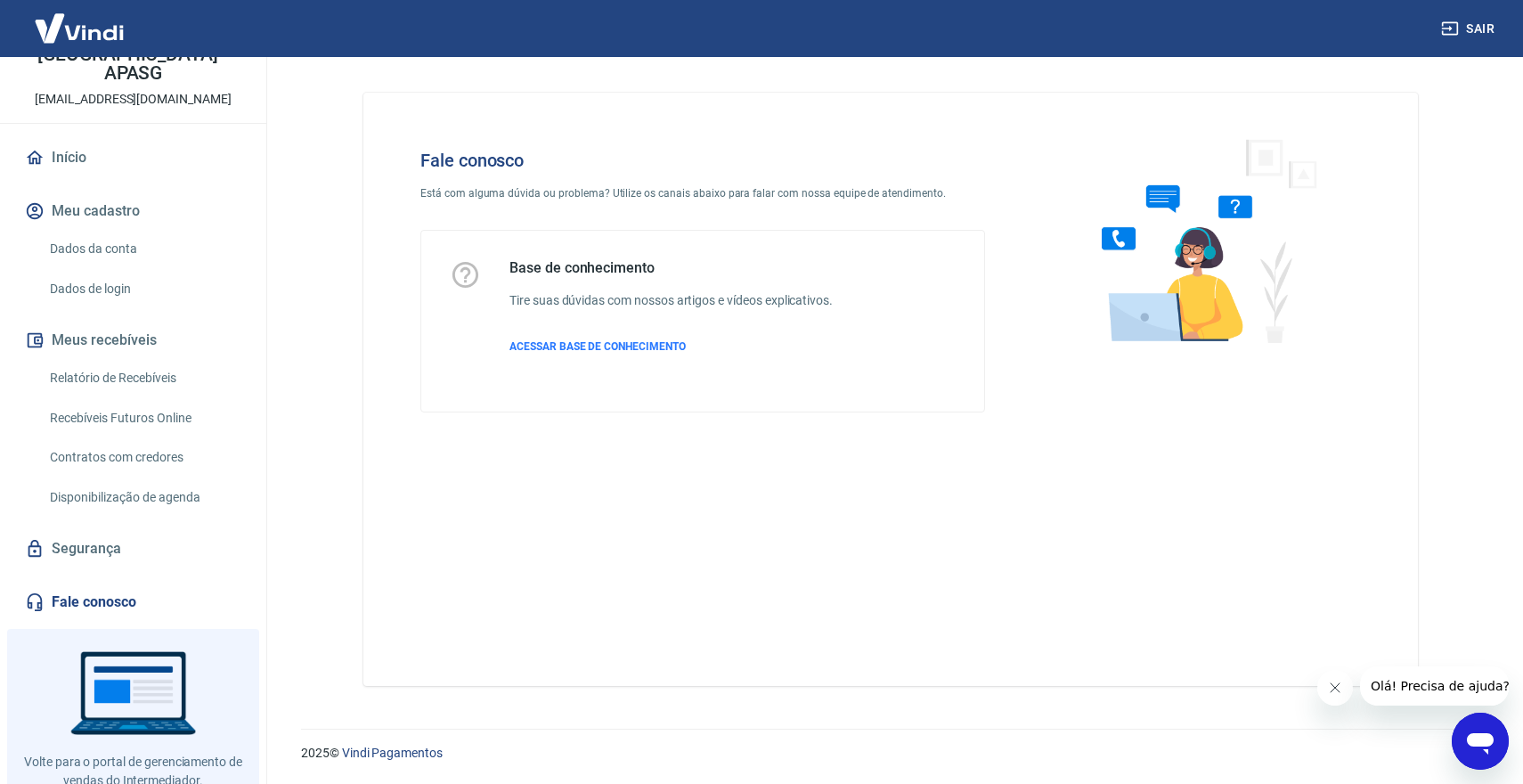
scroll to position [174, 0]
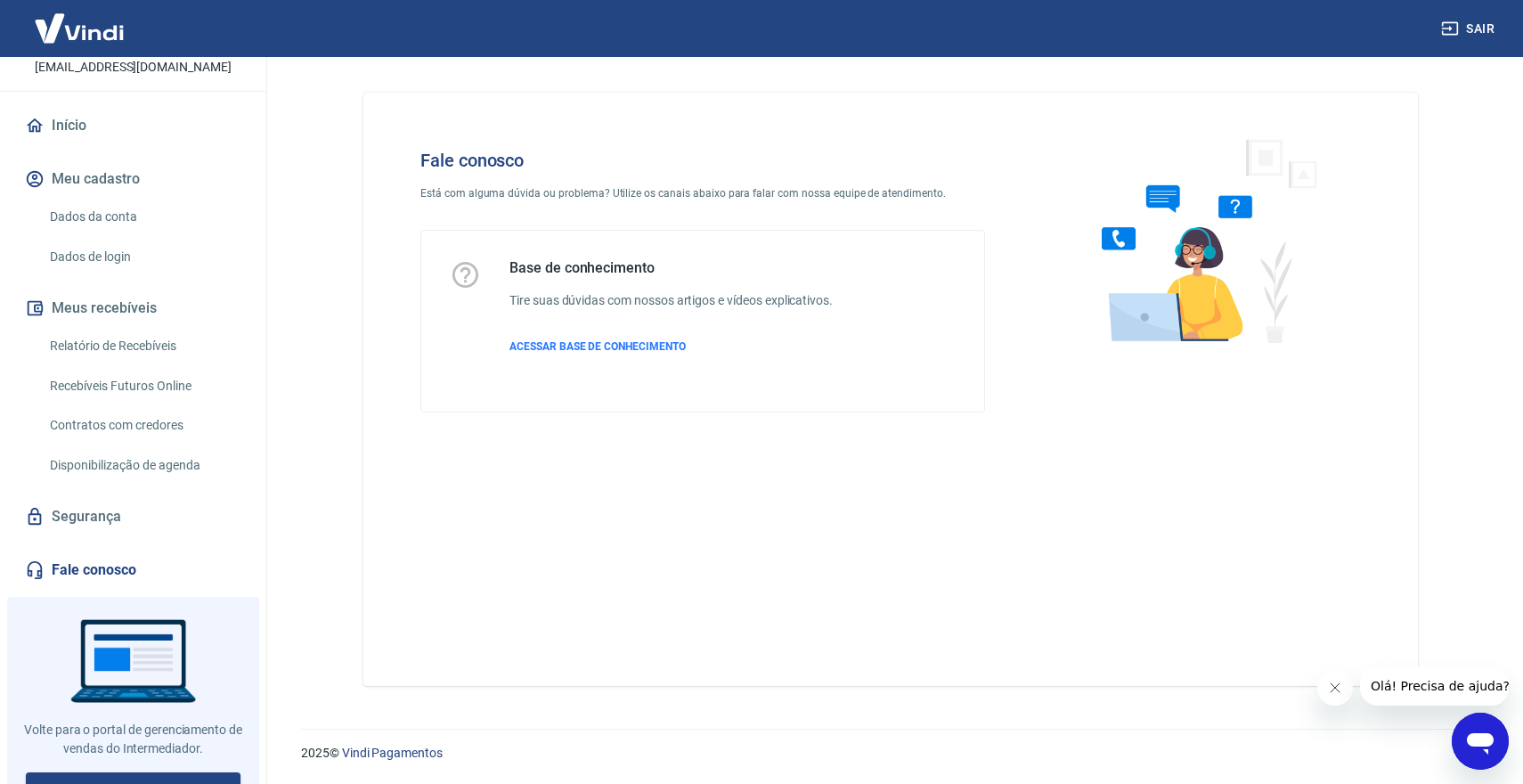
click at [65, 550] on link "Fale conosco" at bounding box center [133, 569] width 224 height 39
click at [1333, 686] on icon "Fechar mensagem da empresa" at bounding box center [1335, 688] width 14 height 14
click at [594, 342] on span "ACESSAR BASE DE CONHECIMENTO" at bounding box center [598, 346] width 176 height 12
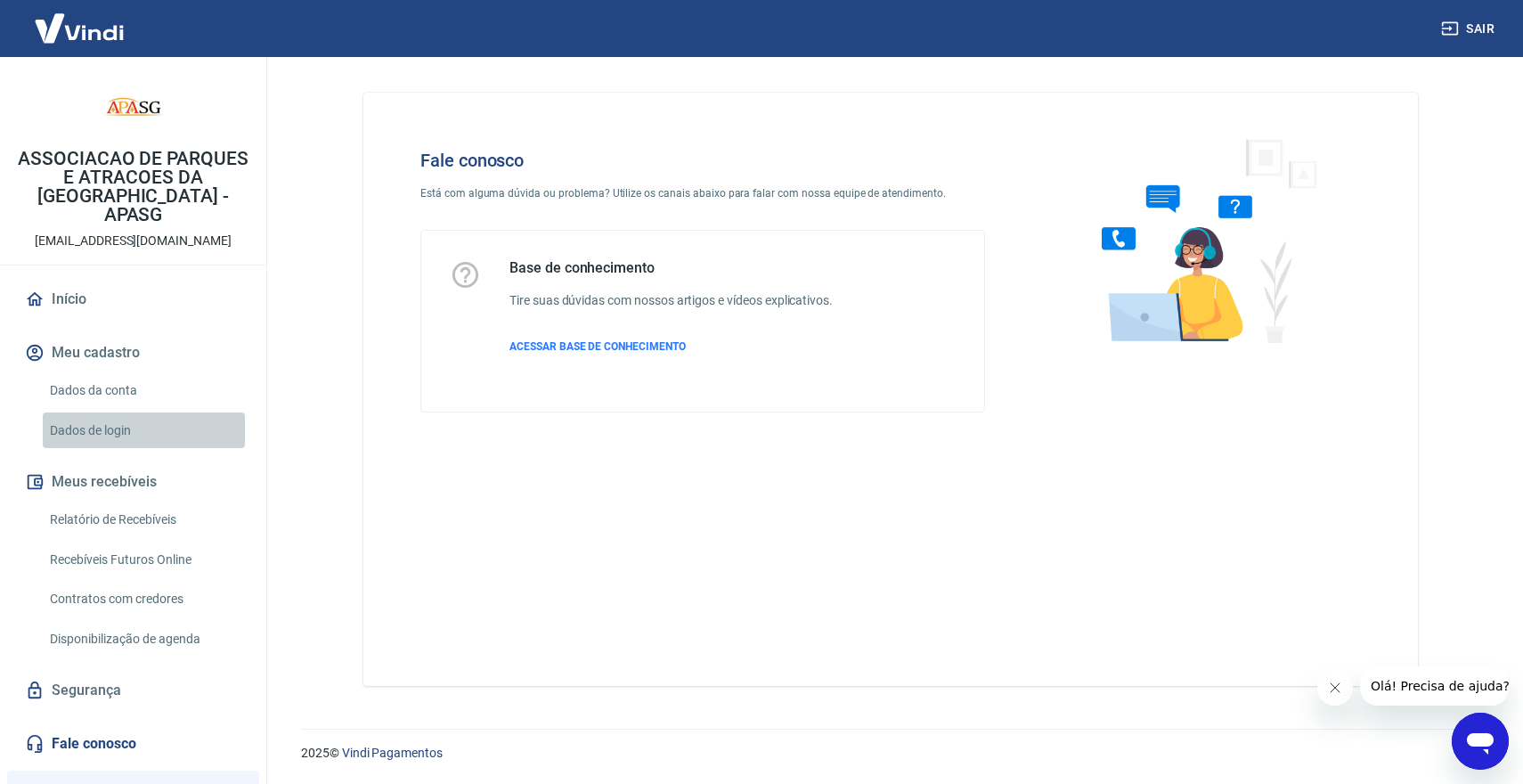
click at [153, 412] on link "Dados de login" at bounding box center [144, 430] width 202 height 37
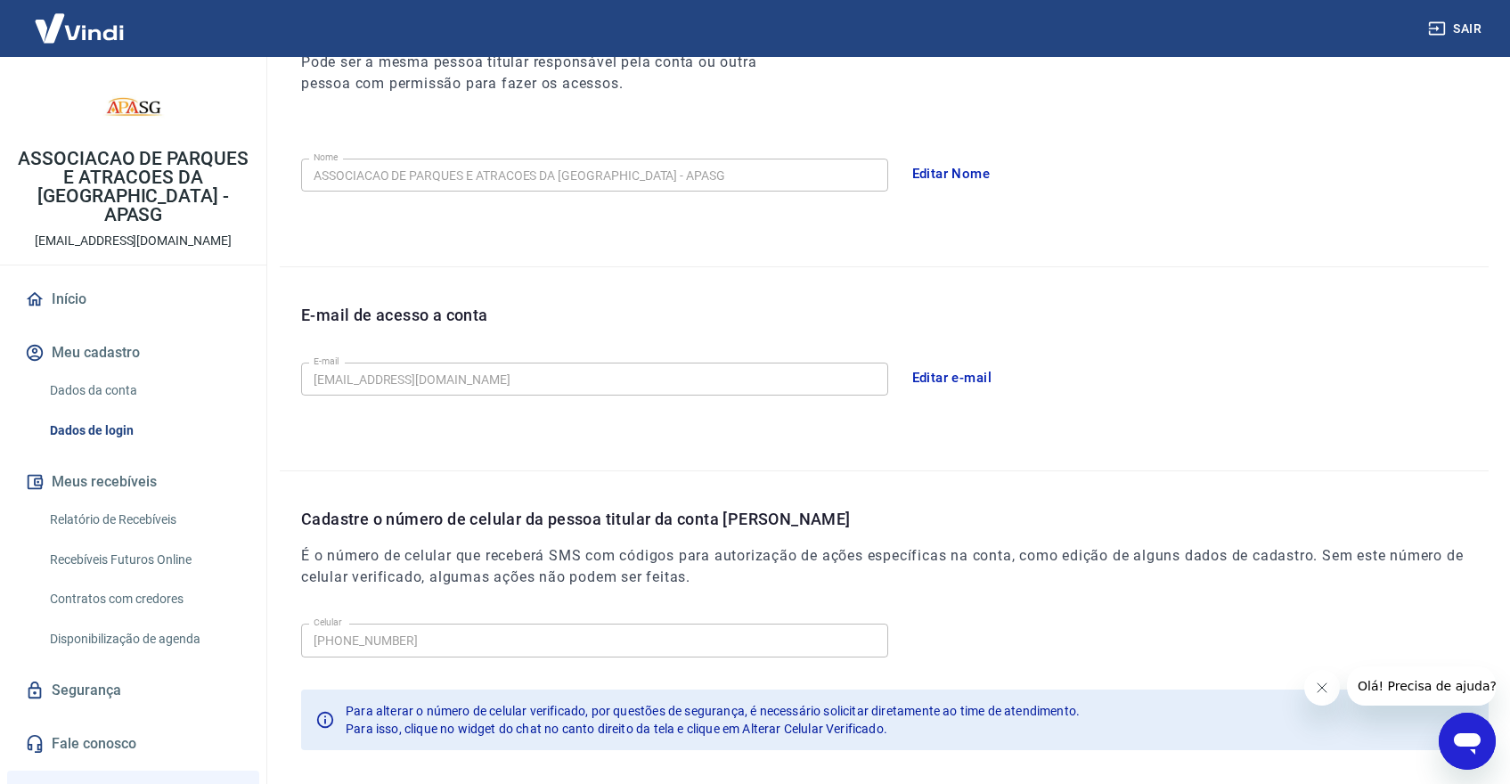
scroll to position [356, 0]
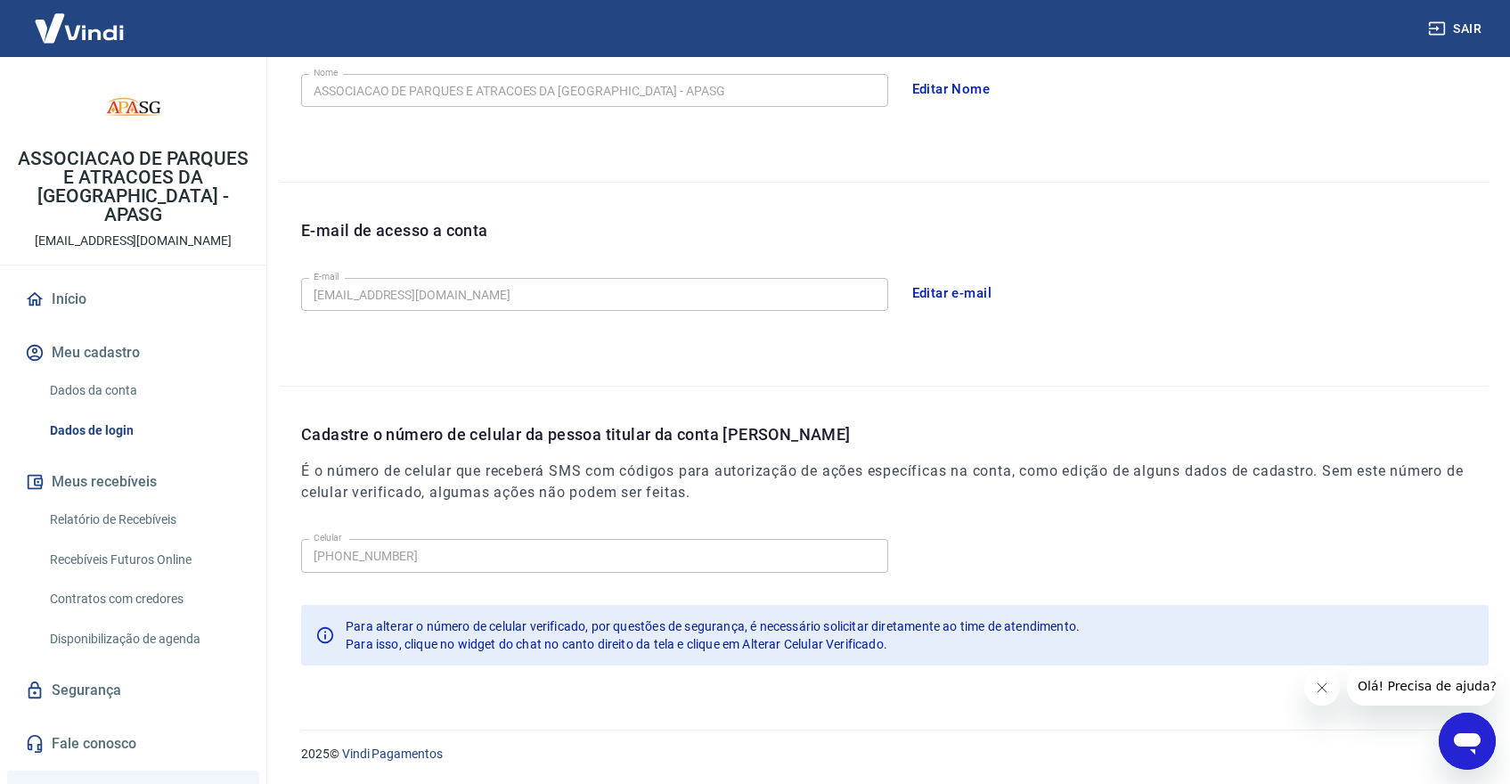
click at [908, 642] on div "Para isso, clique no widget do chat no canto direito da tela e clique em Altera…" at bounding box center [713, 644] width 734 height 18
click at [97, 724] on link "Fale conosco" at bounding box center [133, 743] width 224 height 39
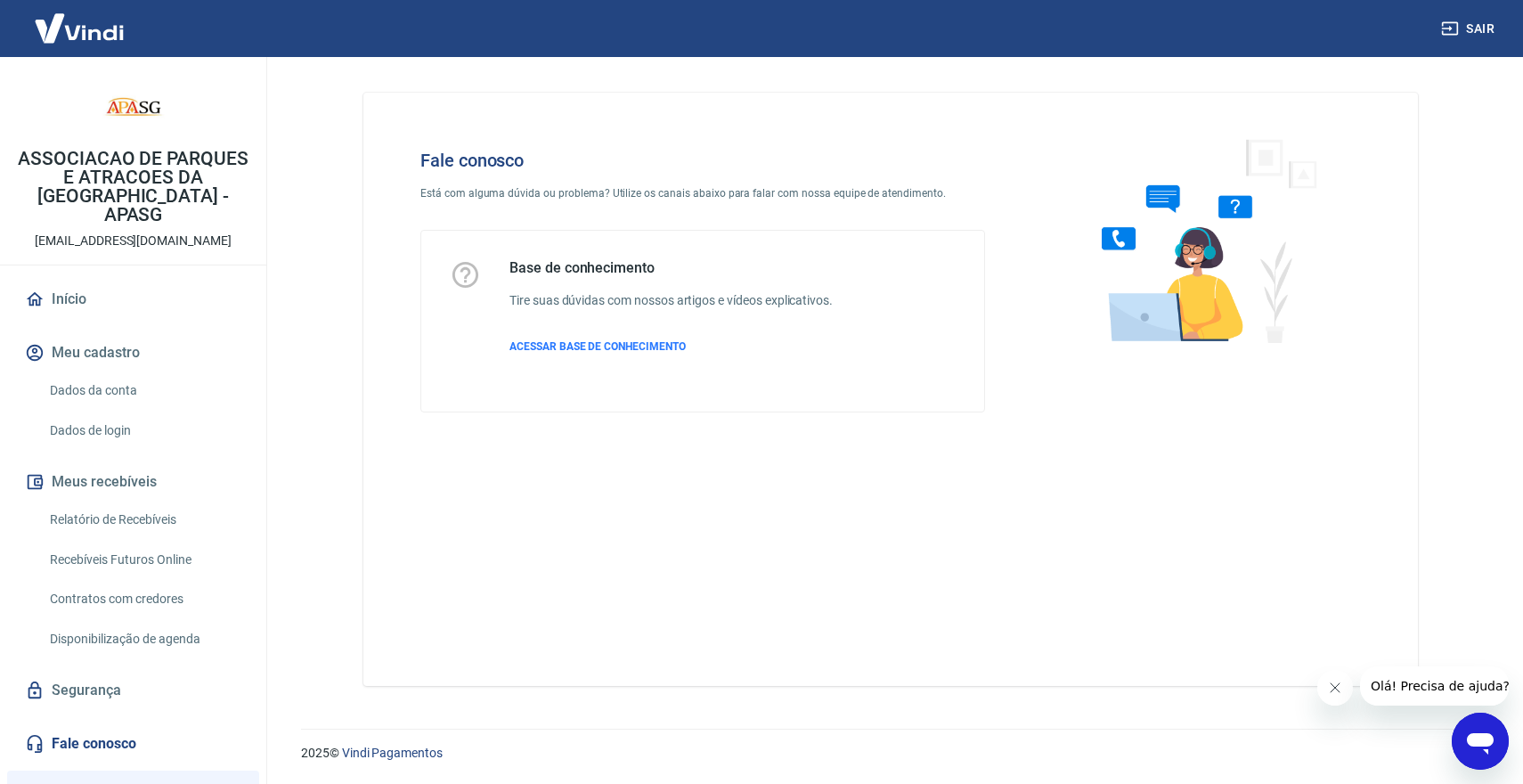
scroll to position [174, 0]
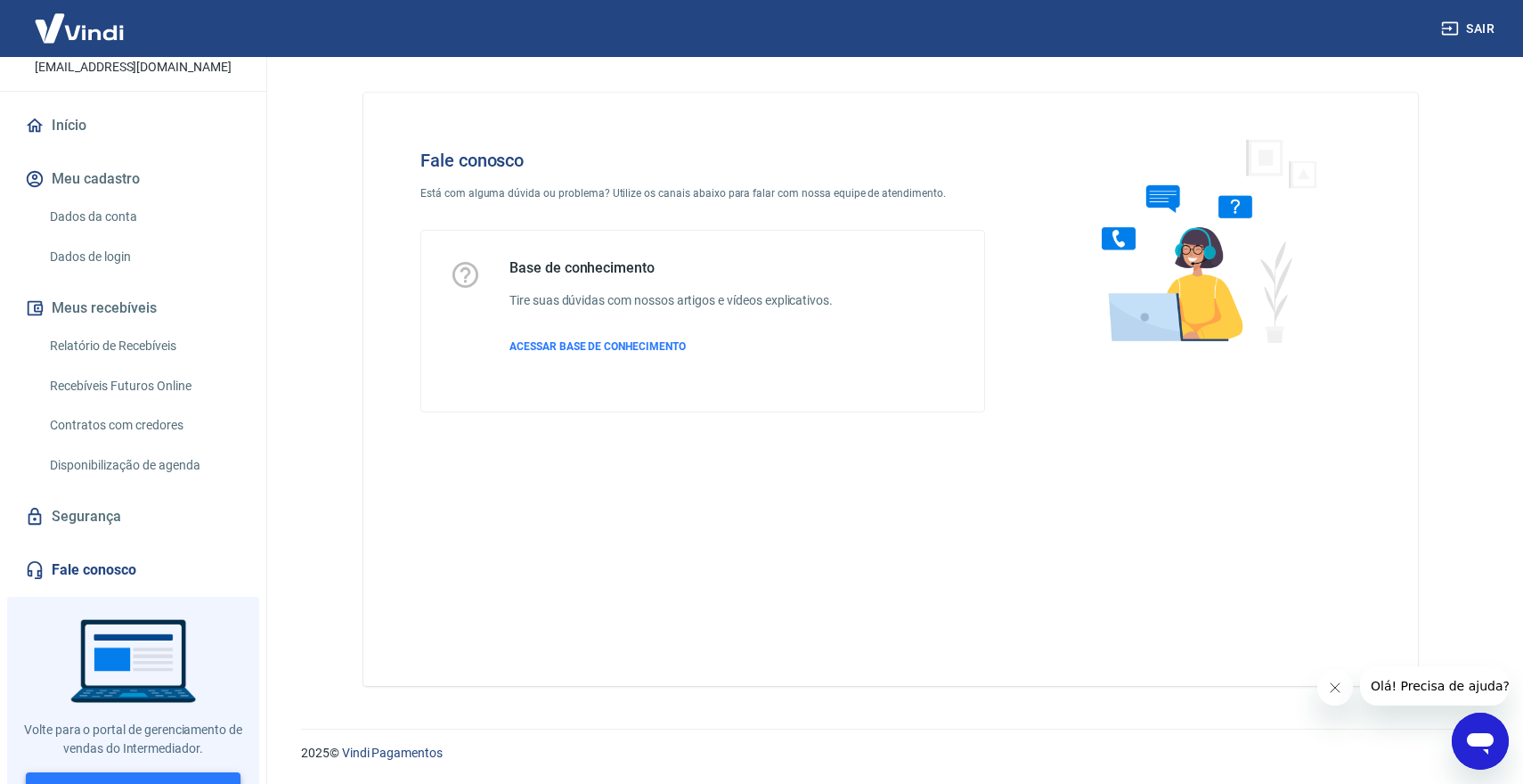
click at [125, 772] on link "Voltar para Intermediador" at bounding box center [134, 788] width 216 height 33
